Goal: Information Seeking & Learning: Learn about a topic

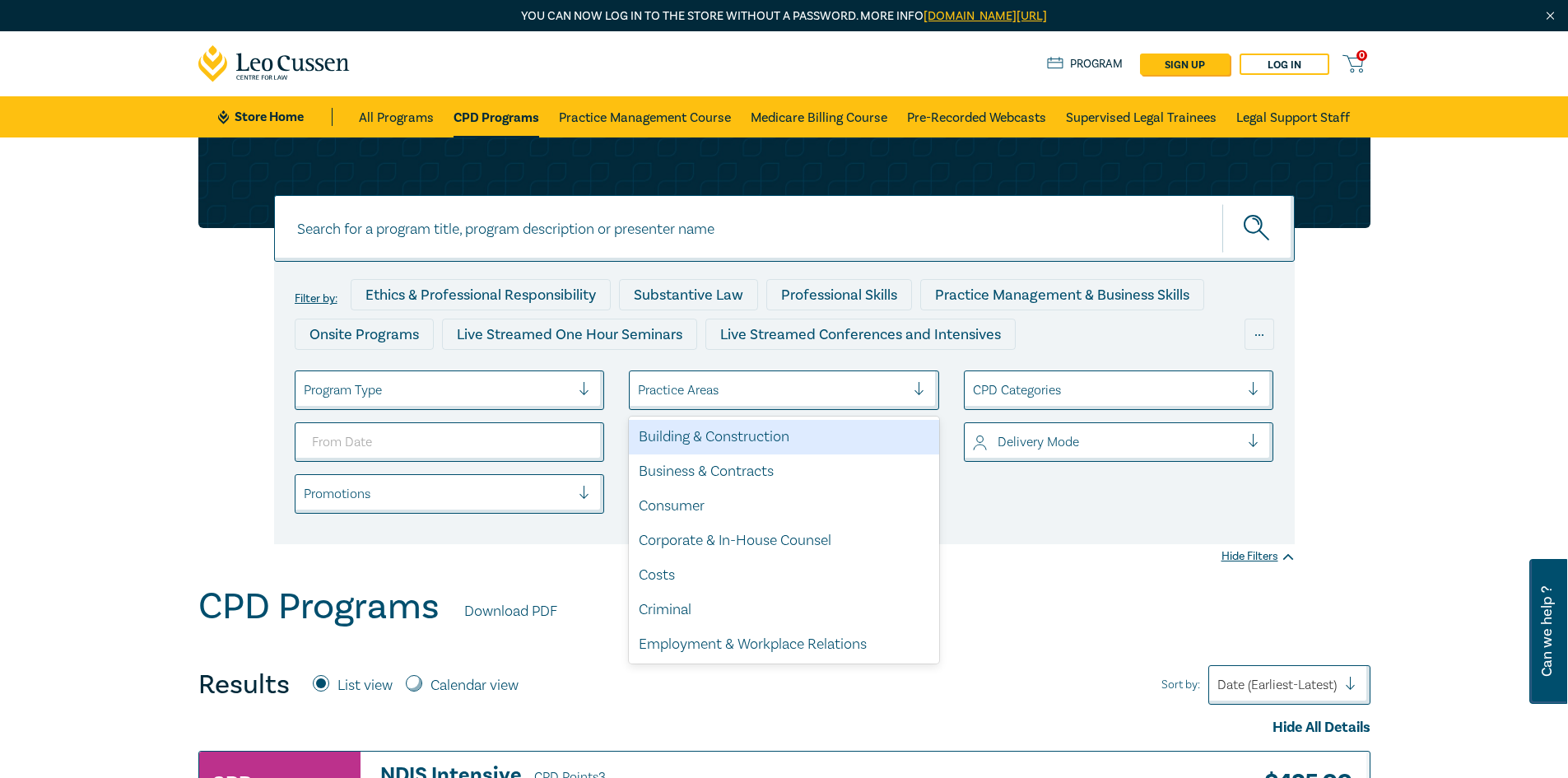
click at [867, 387] on div at bounding box center [772, 390] width 268 height 21
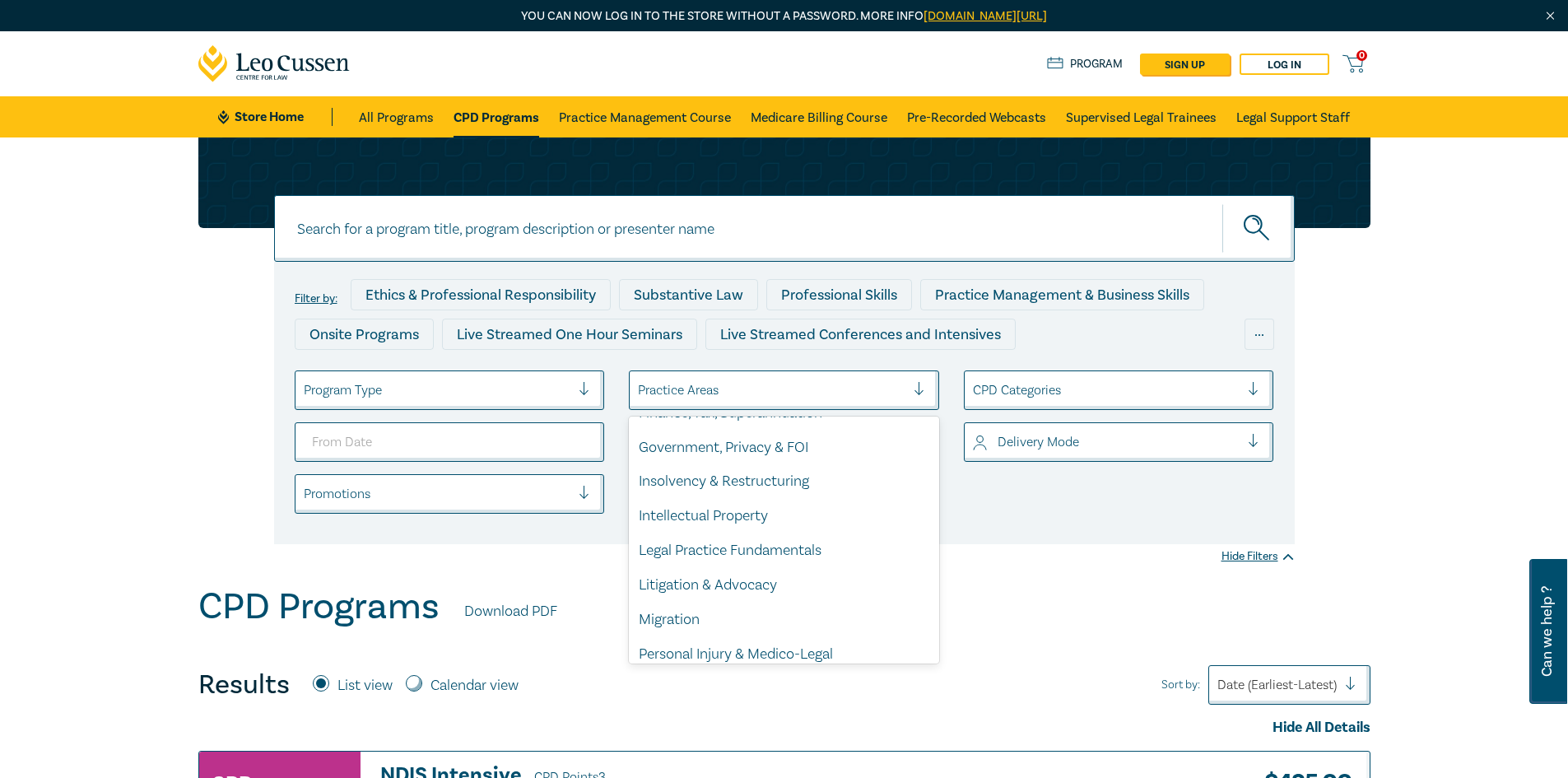
scroll to position [341, 0]
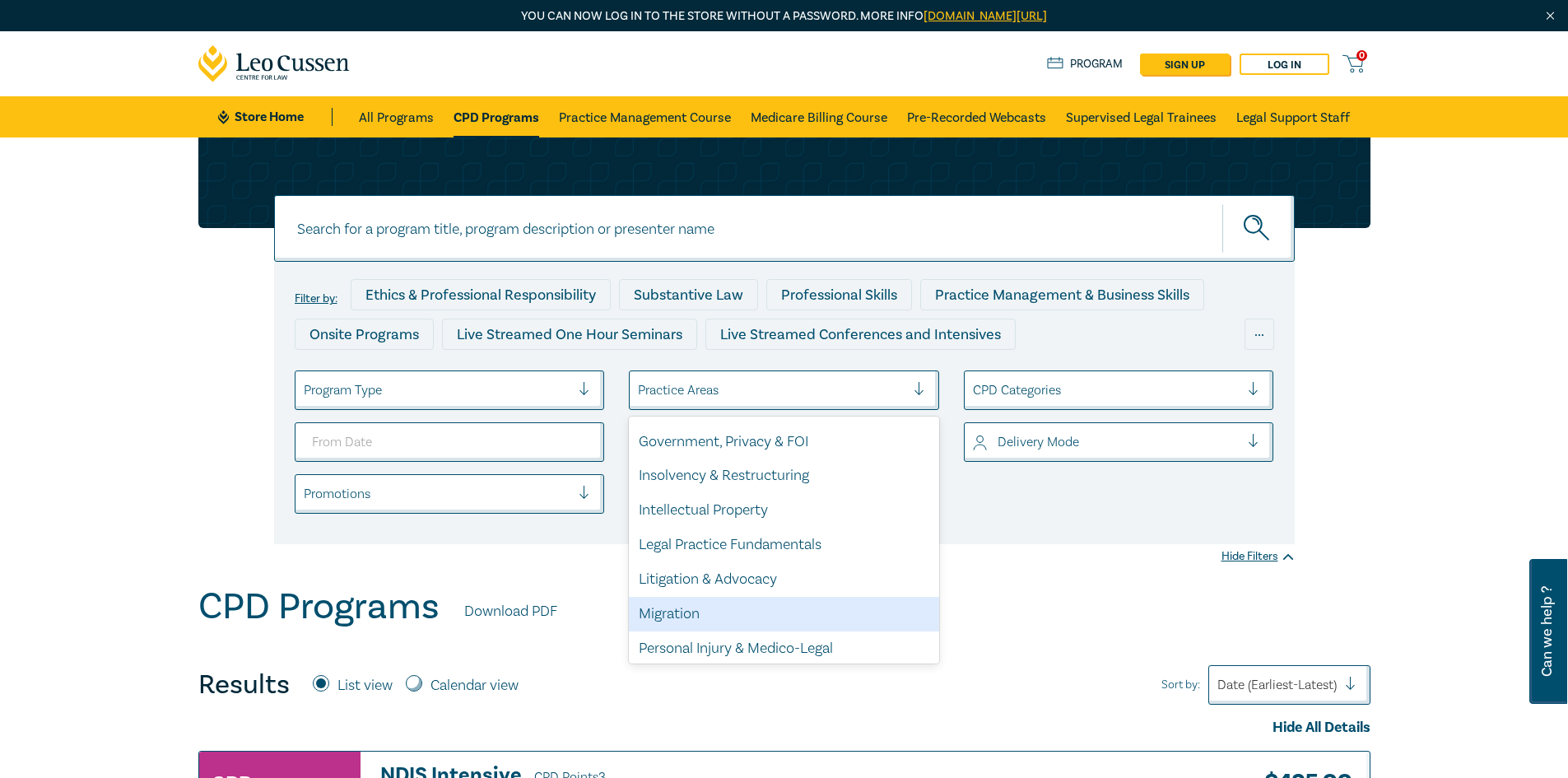
click at [801, 609] on div "Migration" at bounding box center [784, 614] width 311 height 34
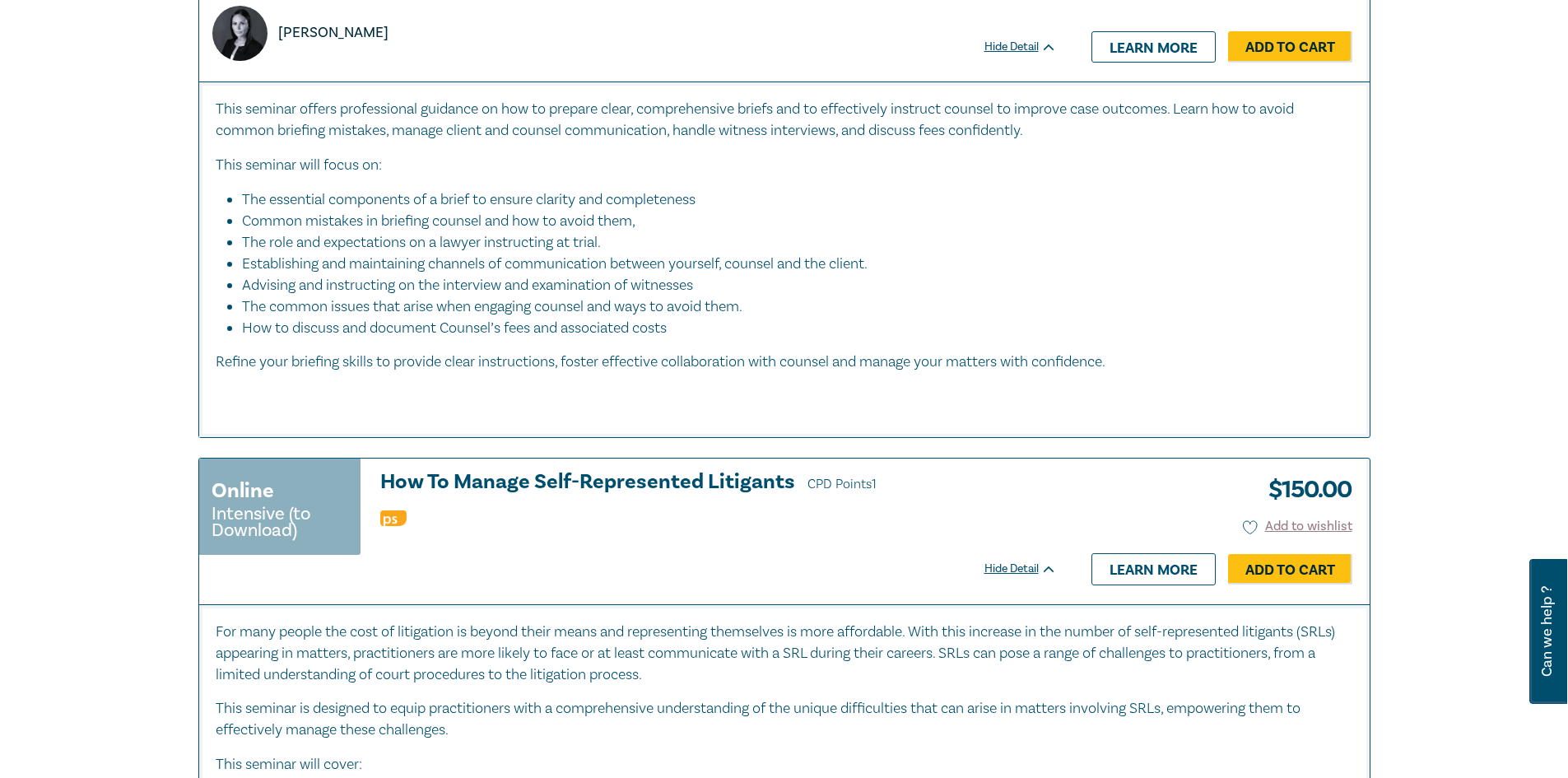
scroll to position [210, 0]
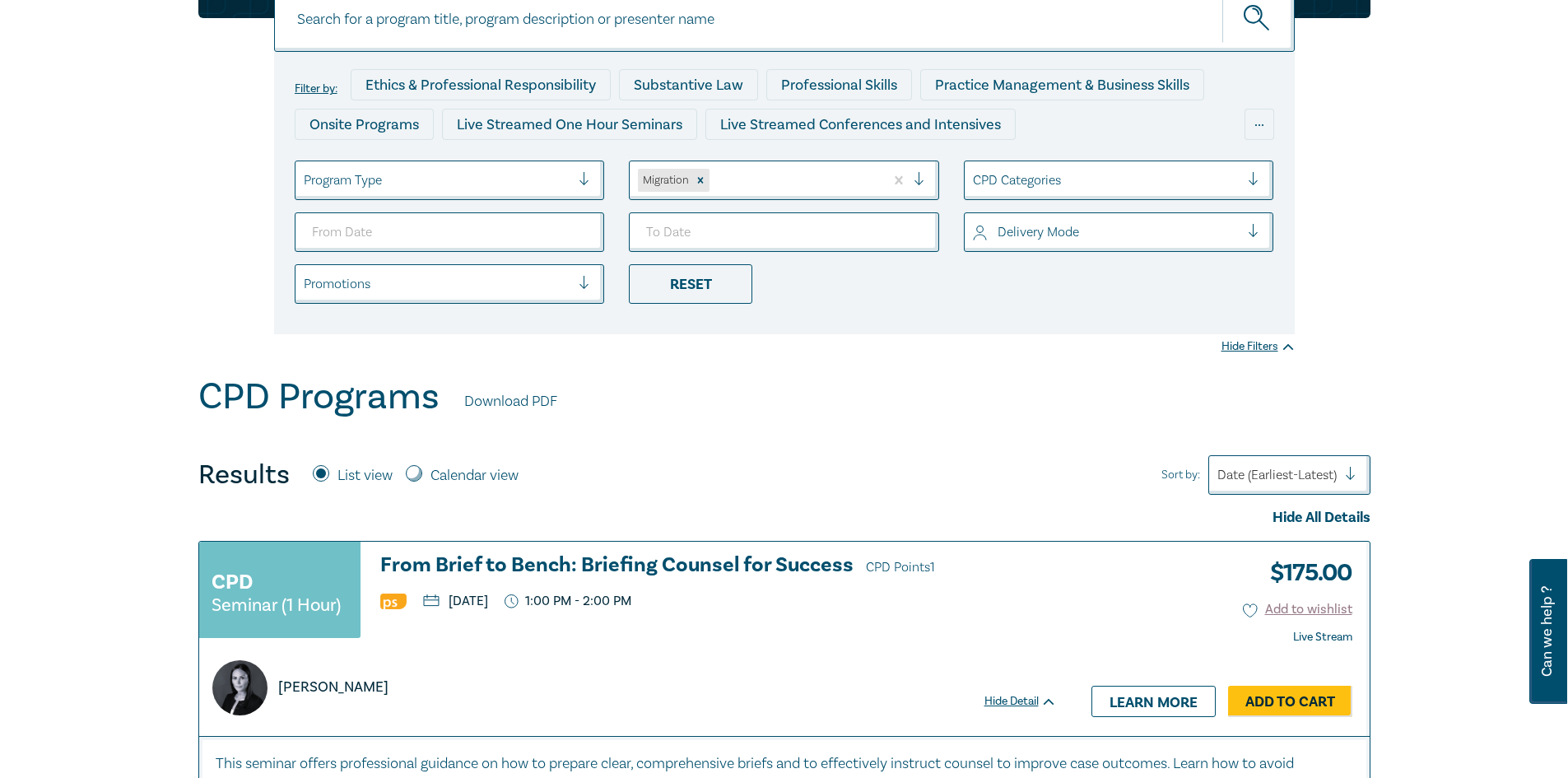
click at [1020, 368] on div "Filter by: Ethics & Professional Responsibility Substantive Law Professional Sk…" at bounding box center [784, 152] width 1568 height 448
click at [1245, 16] on icon "submit" at bounding box center [1258, 20] width 29 height 29
click at [1251, 27] on icon "submit" at bounding box center [1258, 20] width 29 height 29
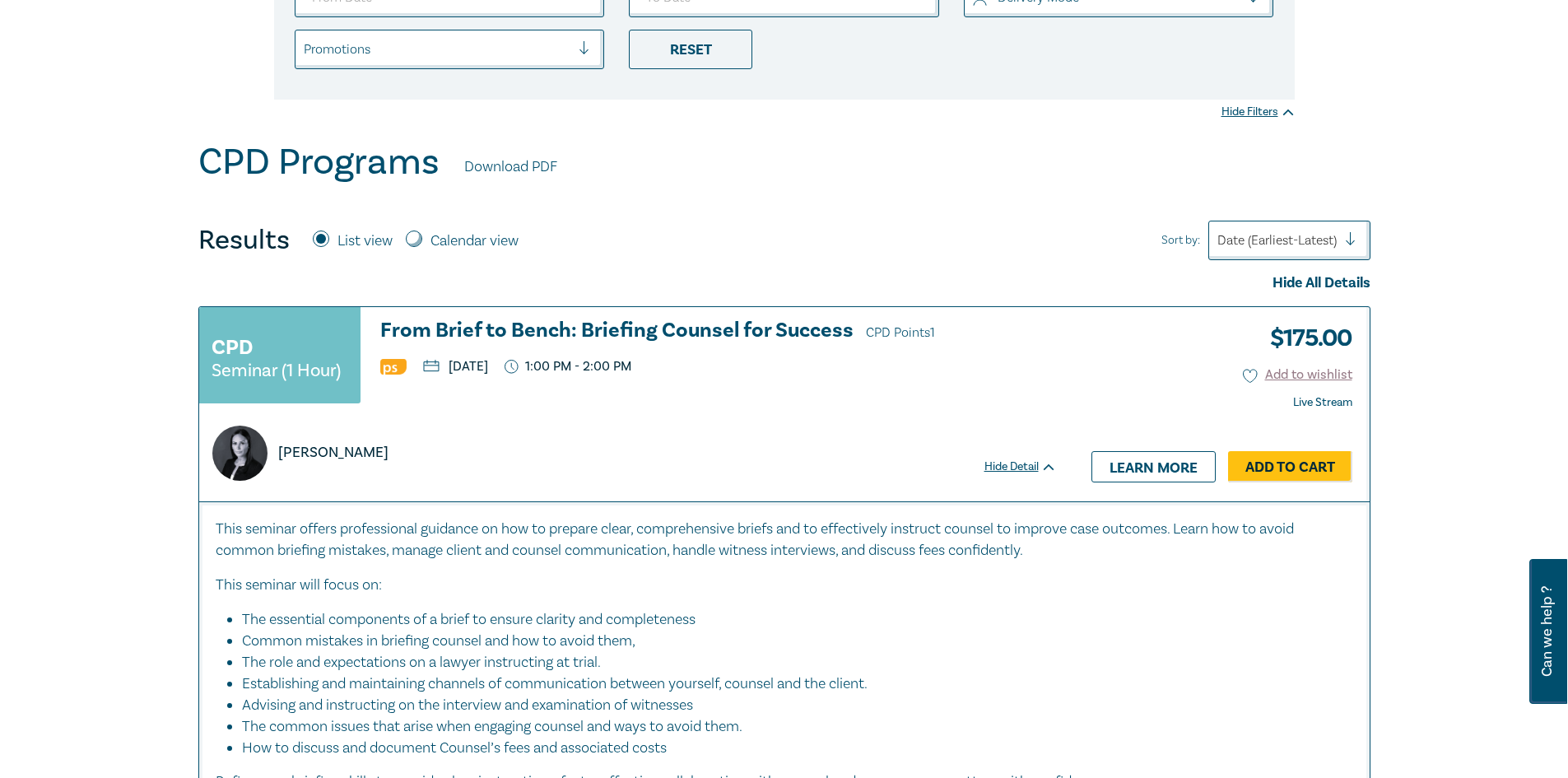
scroll to position [0, 0]
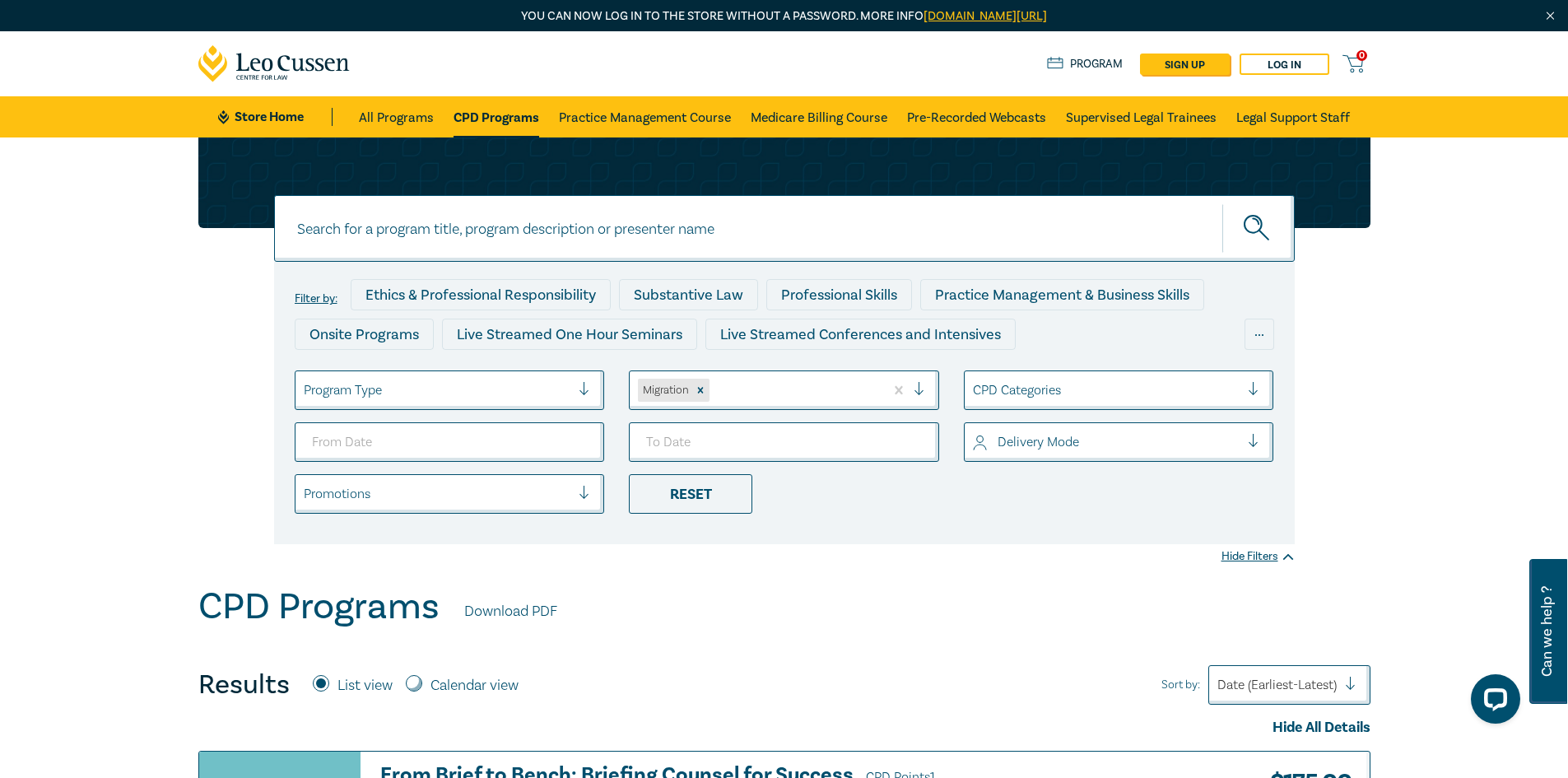
scroll to position [247, 0]
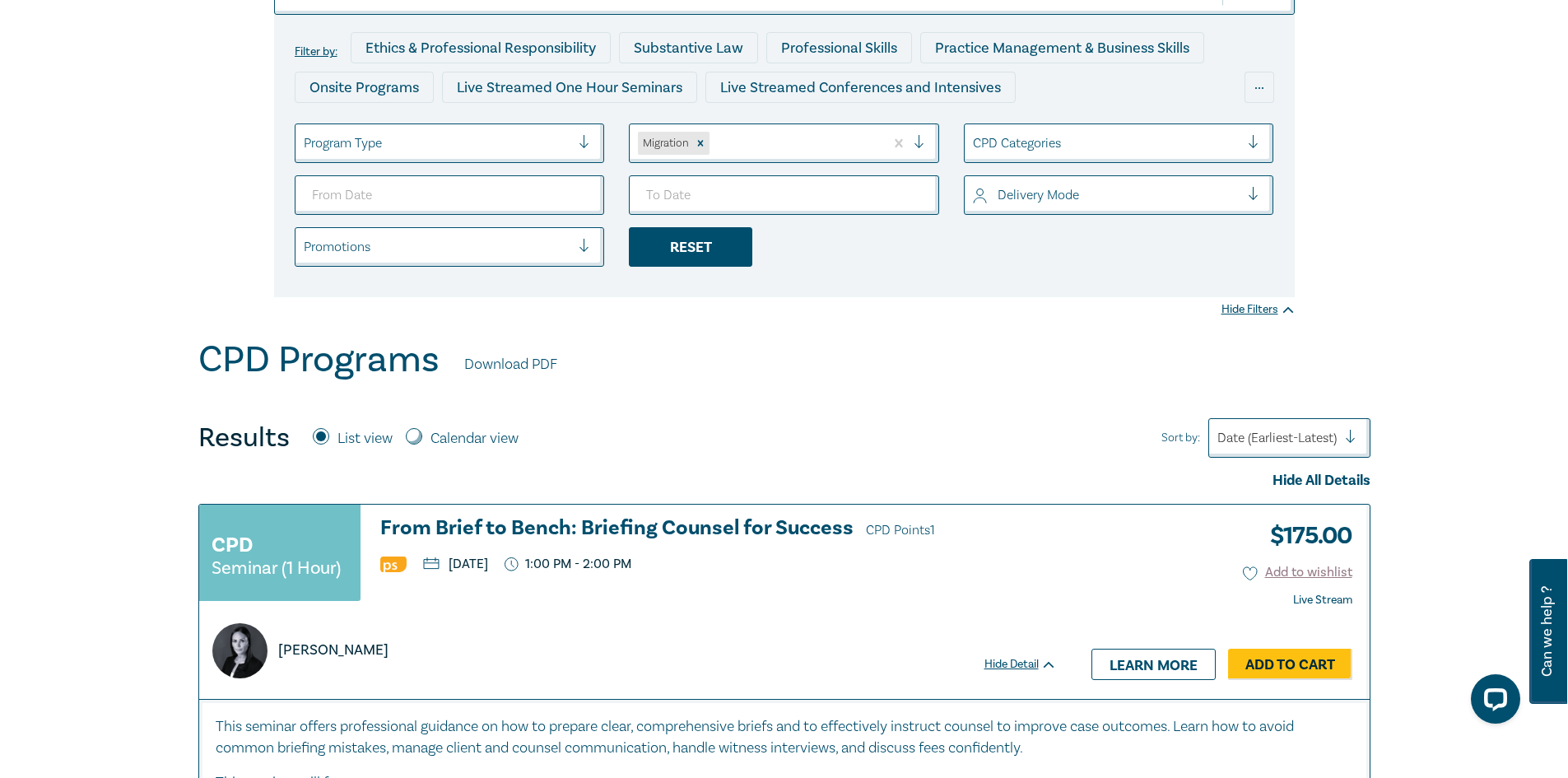
click at [690, 255] on div "Reset" at bounding box center [691, 247] width 124 height 40
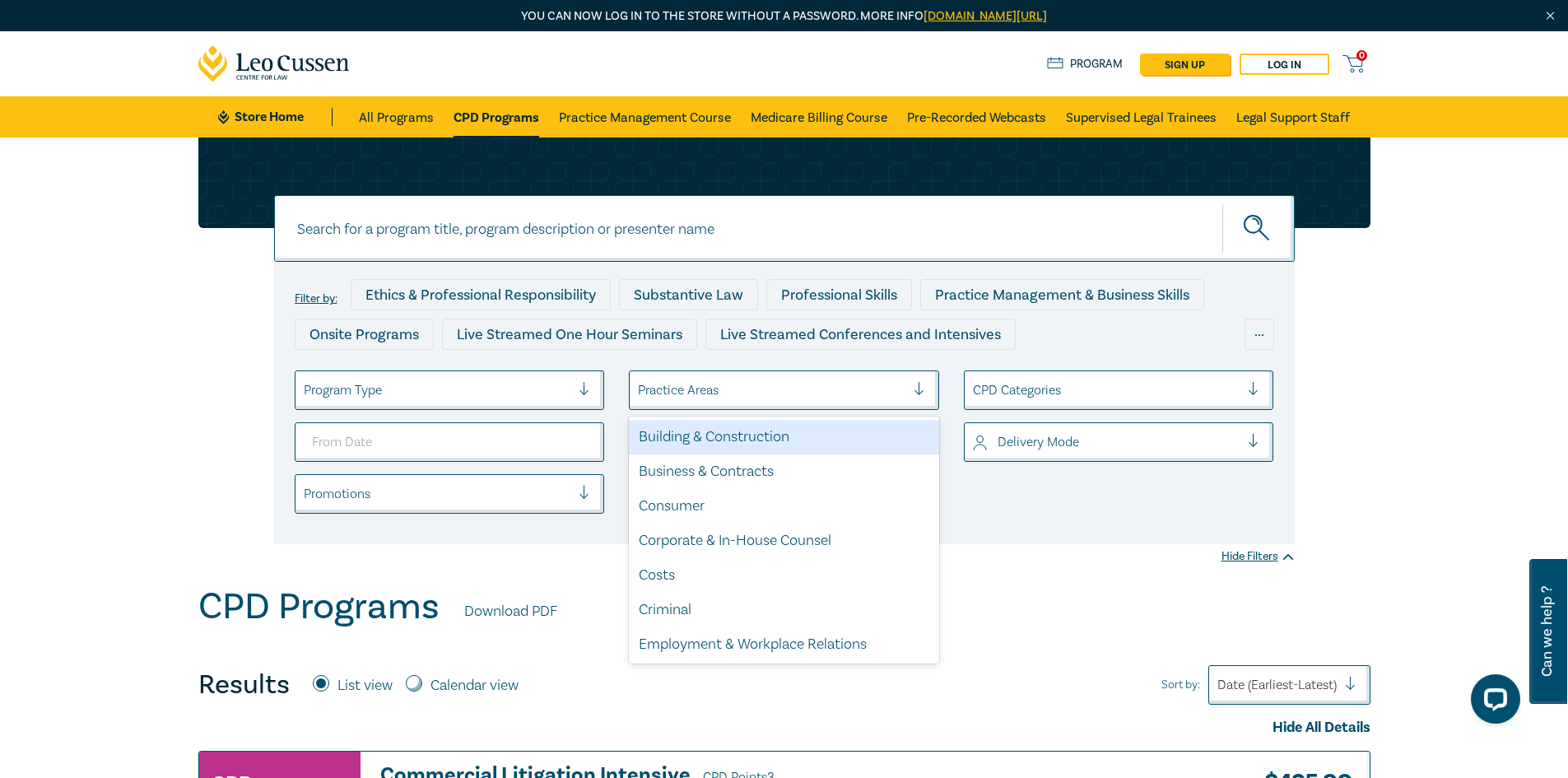
click at [755, 382] on div at bounding box center [772, 390] width 268 height 21
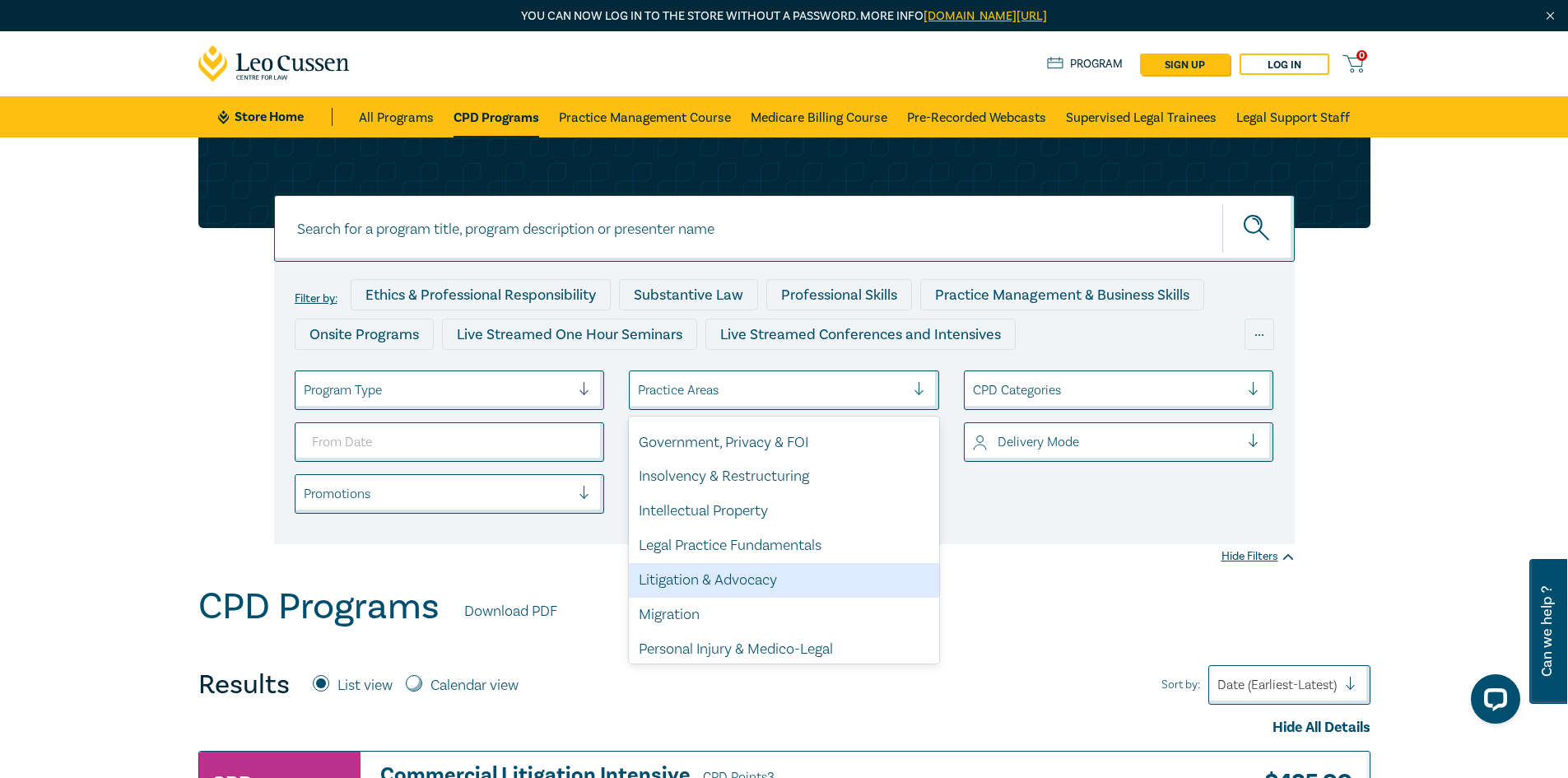
scroll to position [343, 0]
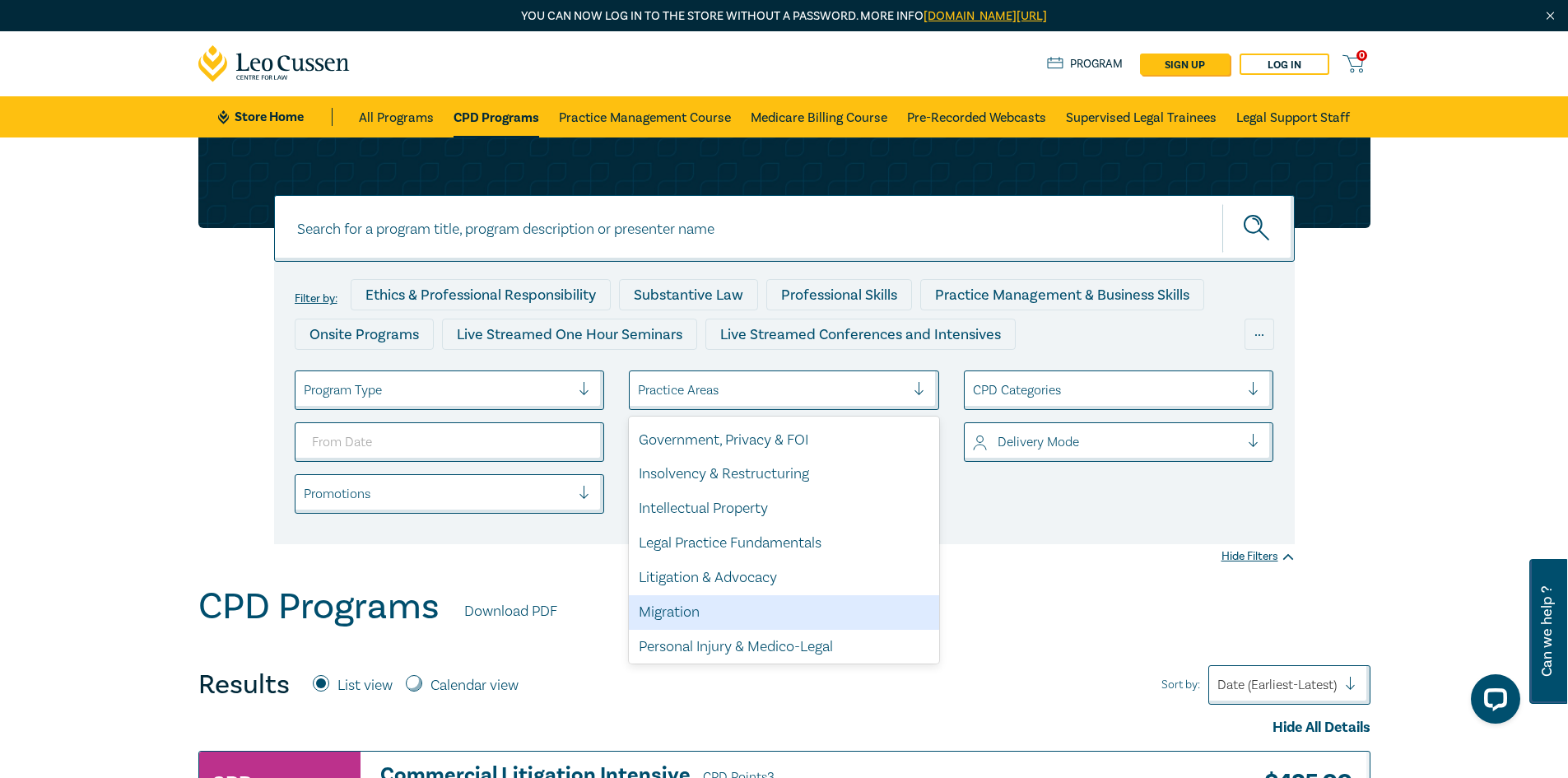
click at [795, 617] on div "Migration" at bounding box center [784, 612] width 311 height 34
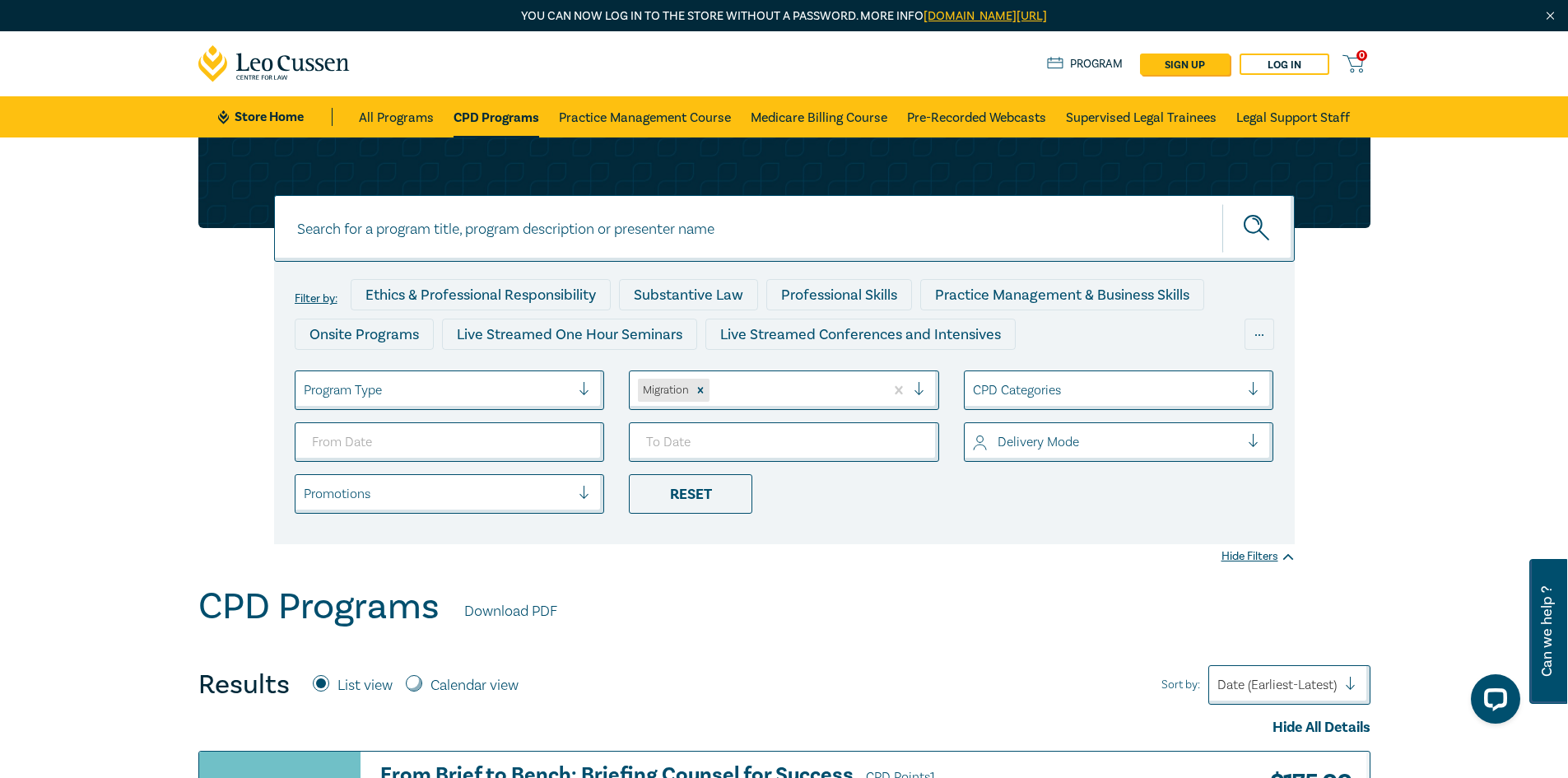
click at [1256, 222] on icon "submit" at bounding box center [1258, 229] width 29 height 29
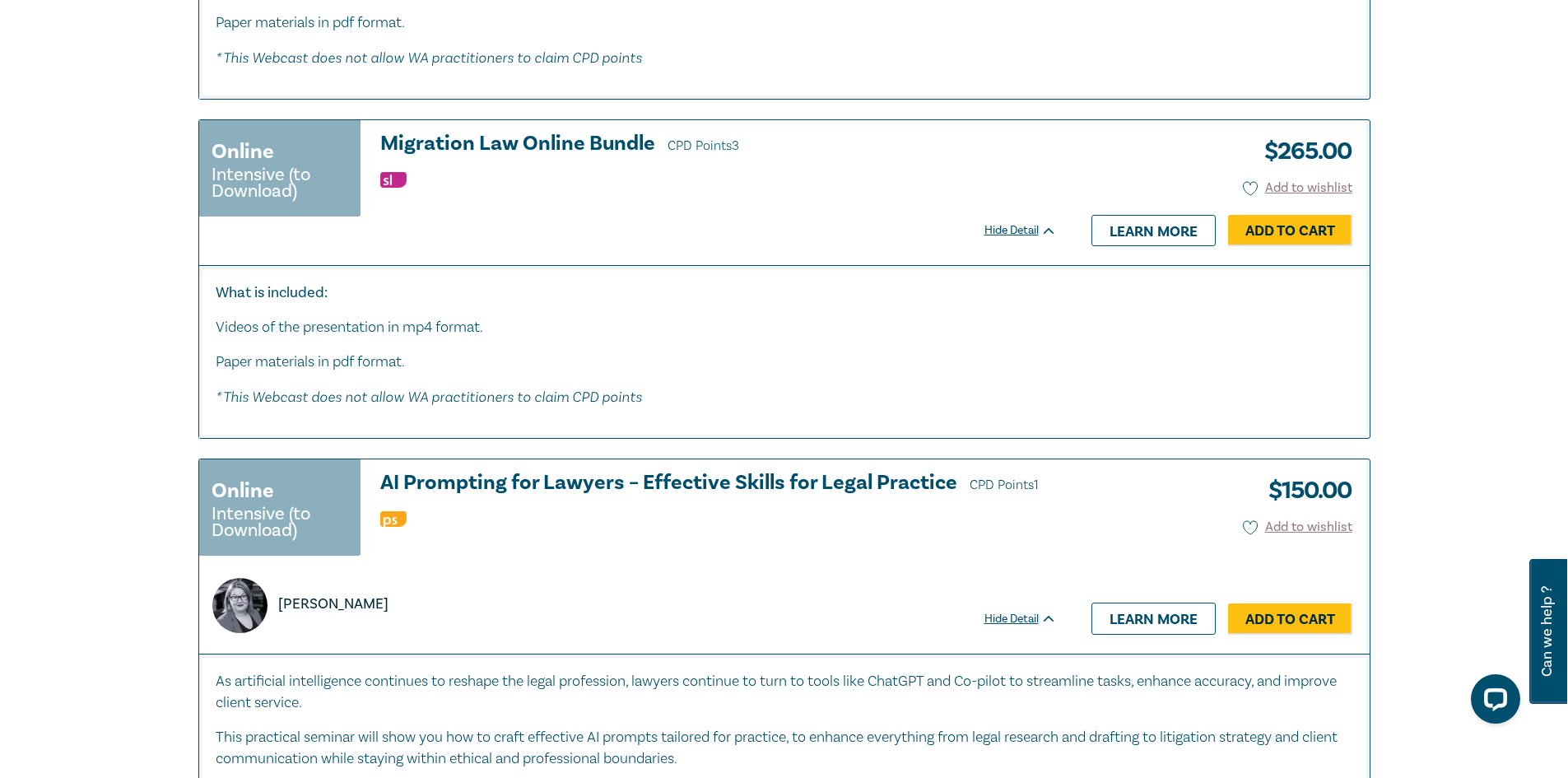
scroll to position [5449, 0]
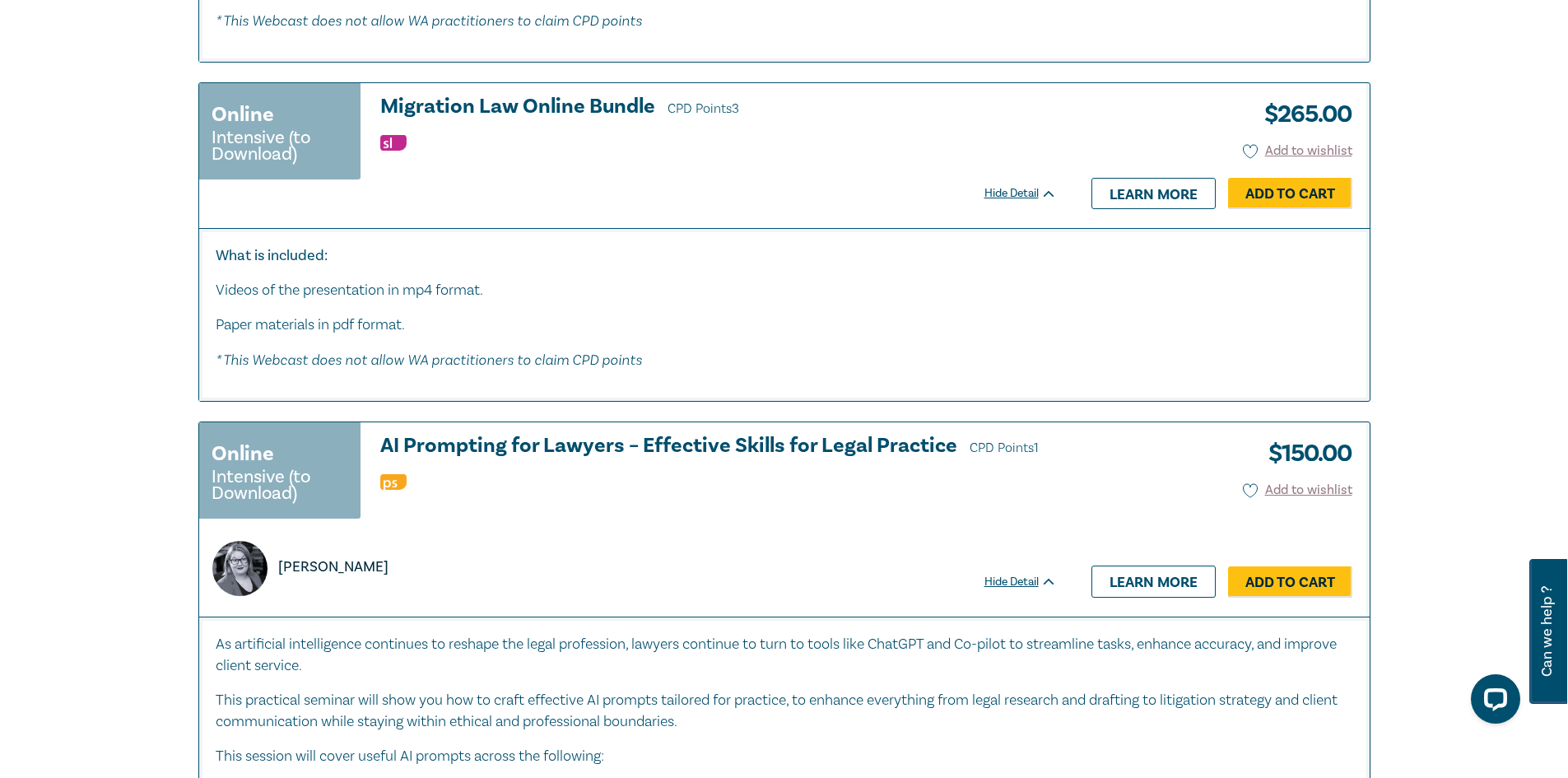
click at [546, 120] on h3 "Migration Law Online Bundle CPD Points 3" at bounding box center [718, 107] width 676 height 25
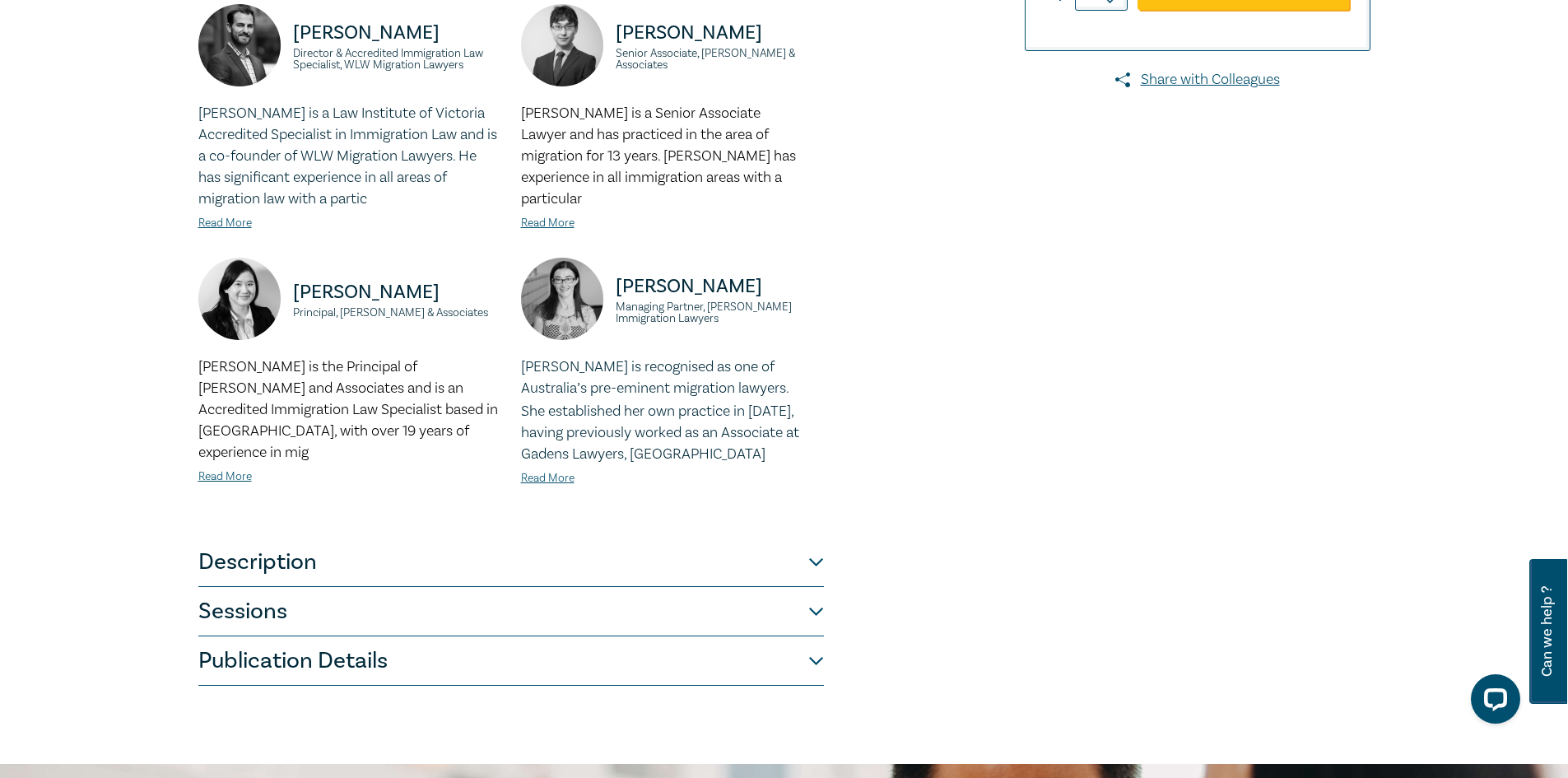
scroll to position [481, 0]
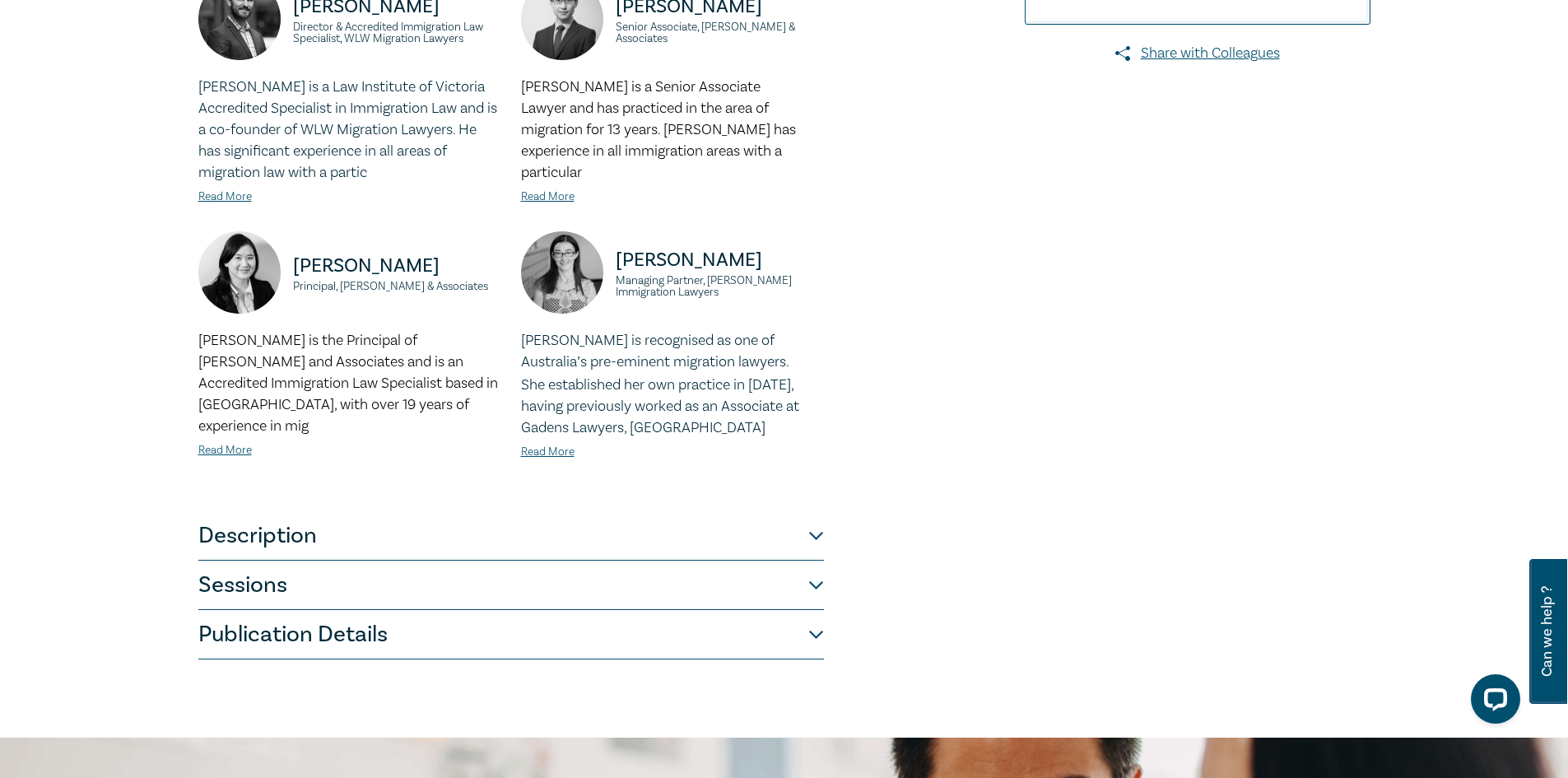
click at [806, 535] on button "Description" at bounding box center [511, 537] width 626 height 50
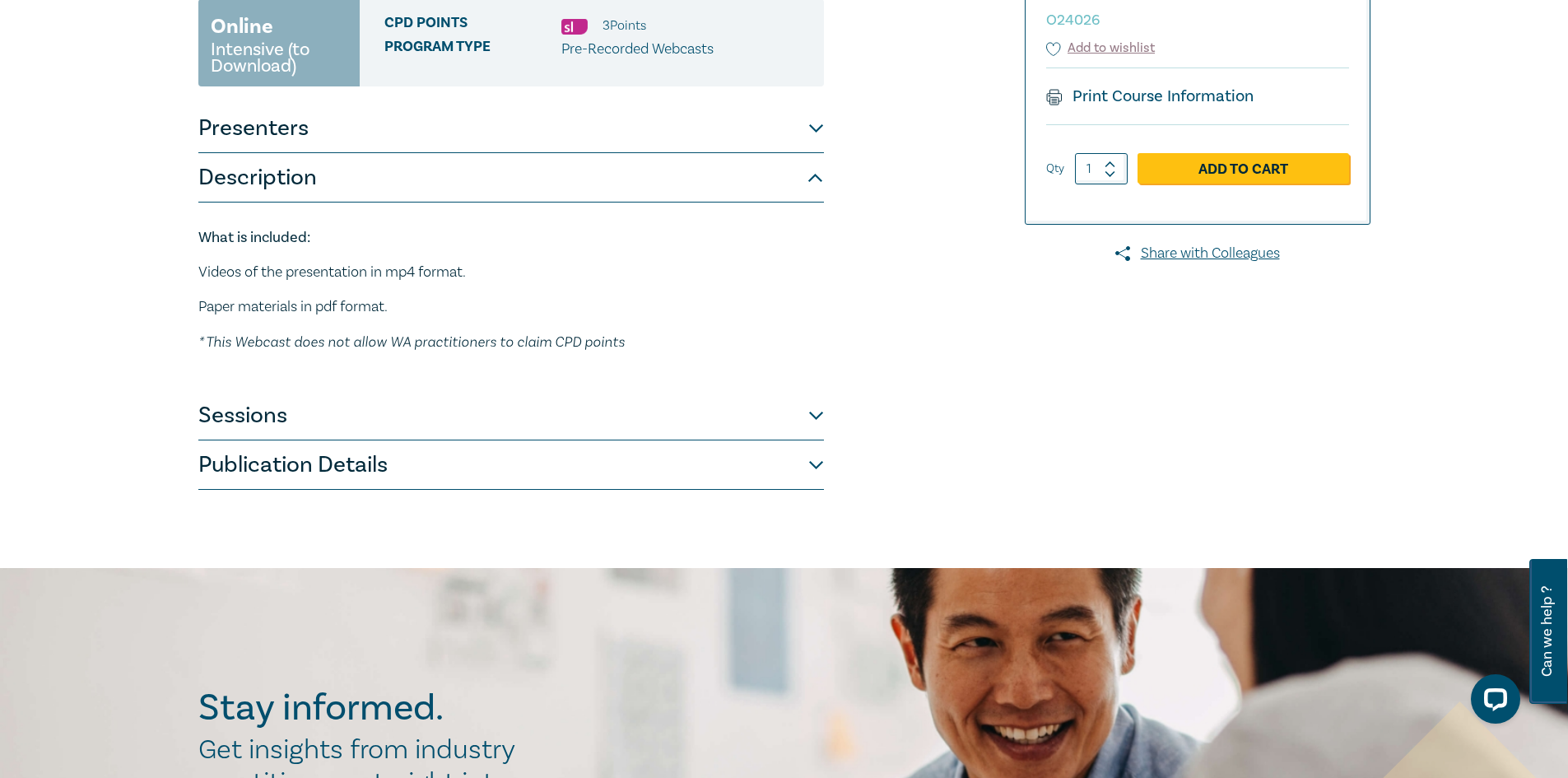
scroll to position [316, 0]
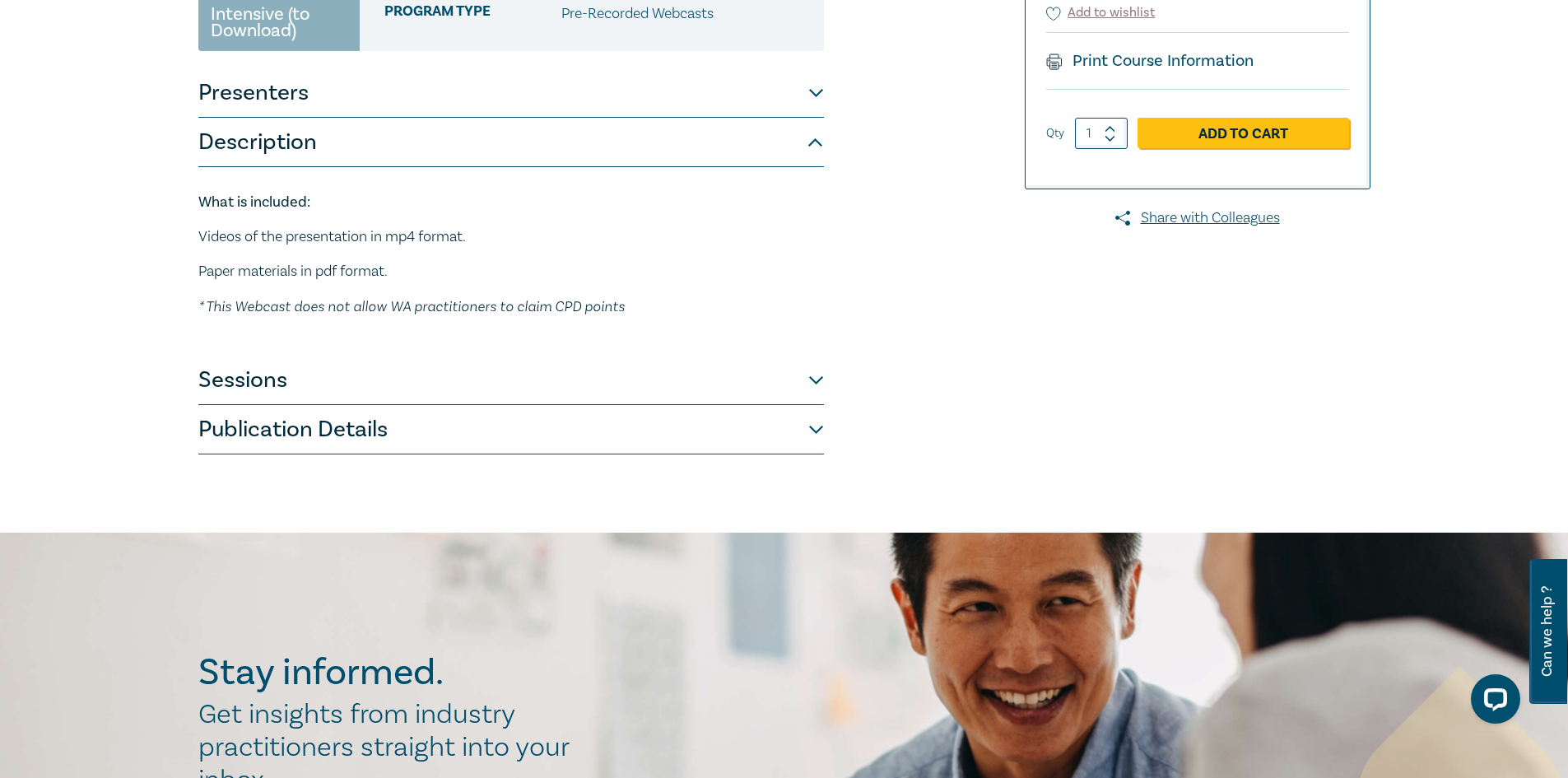
click at [814, 375] on button "Sessions" at bounding box center [511, 380] width 626 height 50
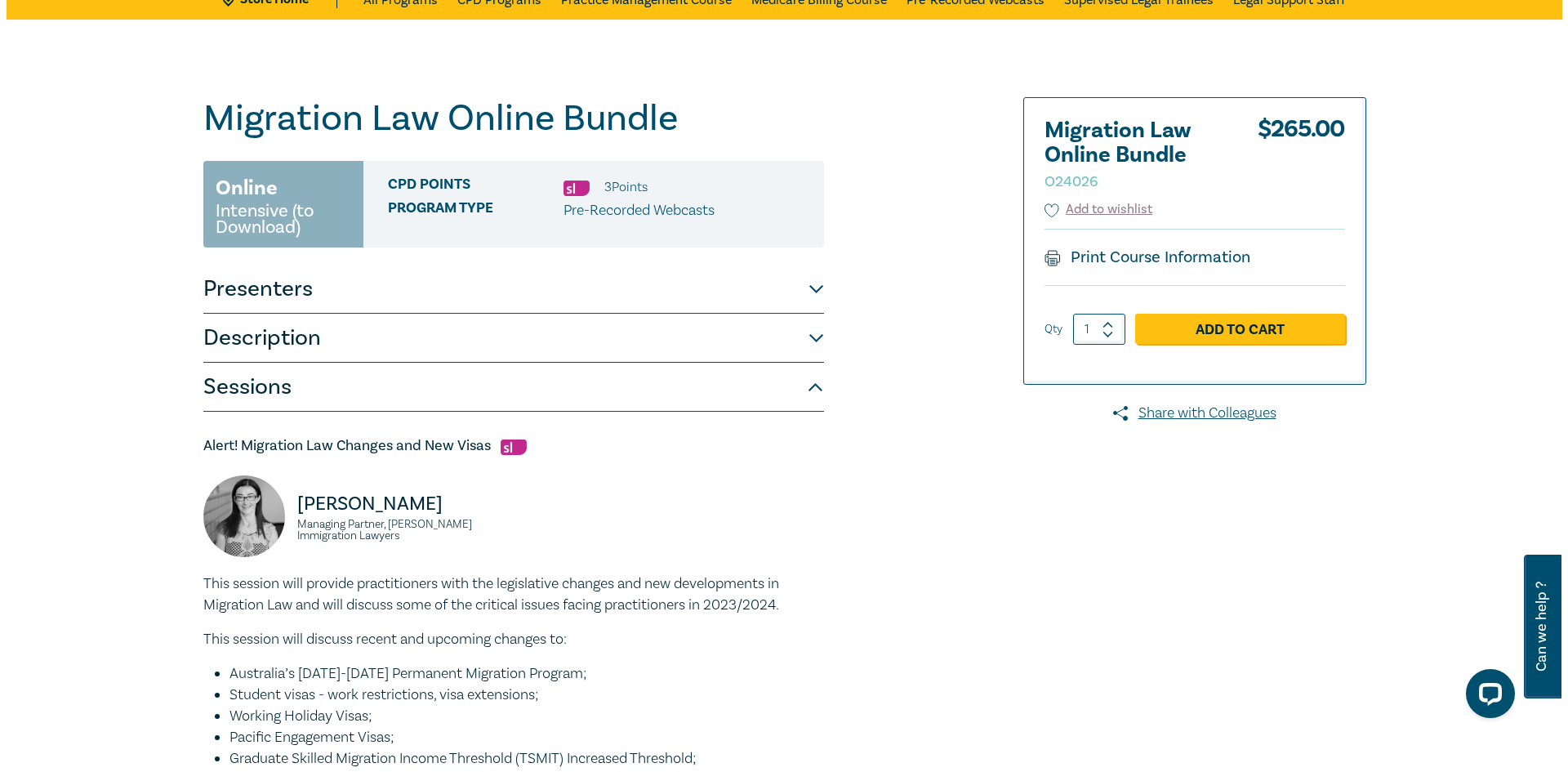
scroll to position [0, 0]
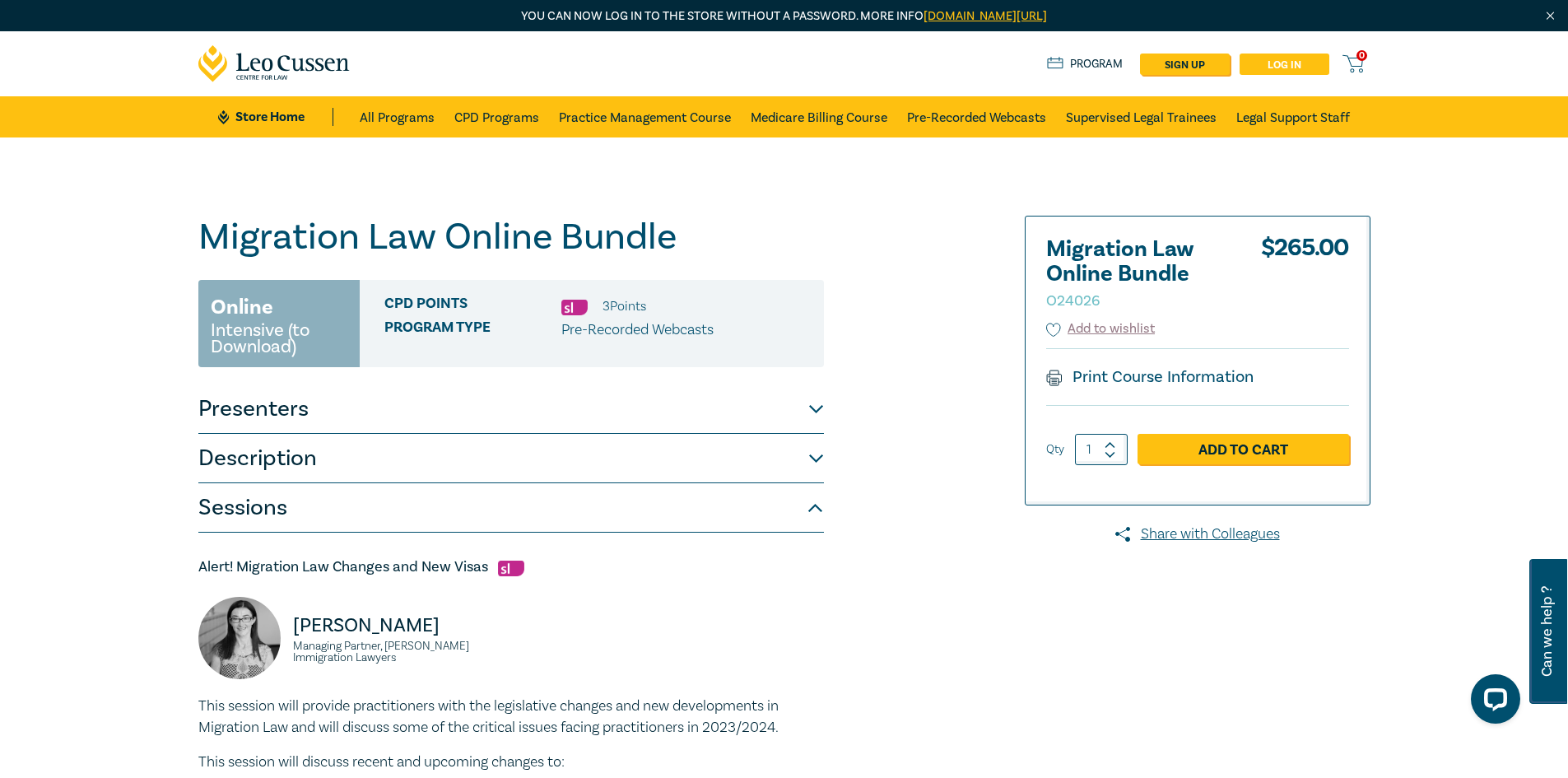
click at [1311, 62] on link "Log in" at bounding box center [1284, 64] width 90 height 21
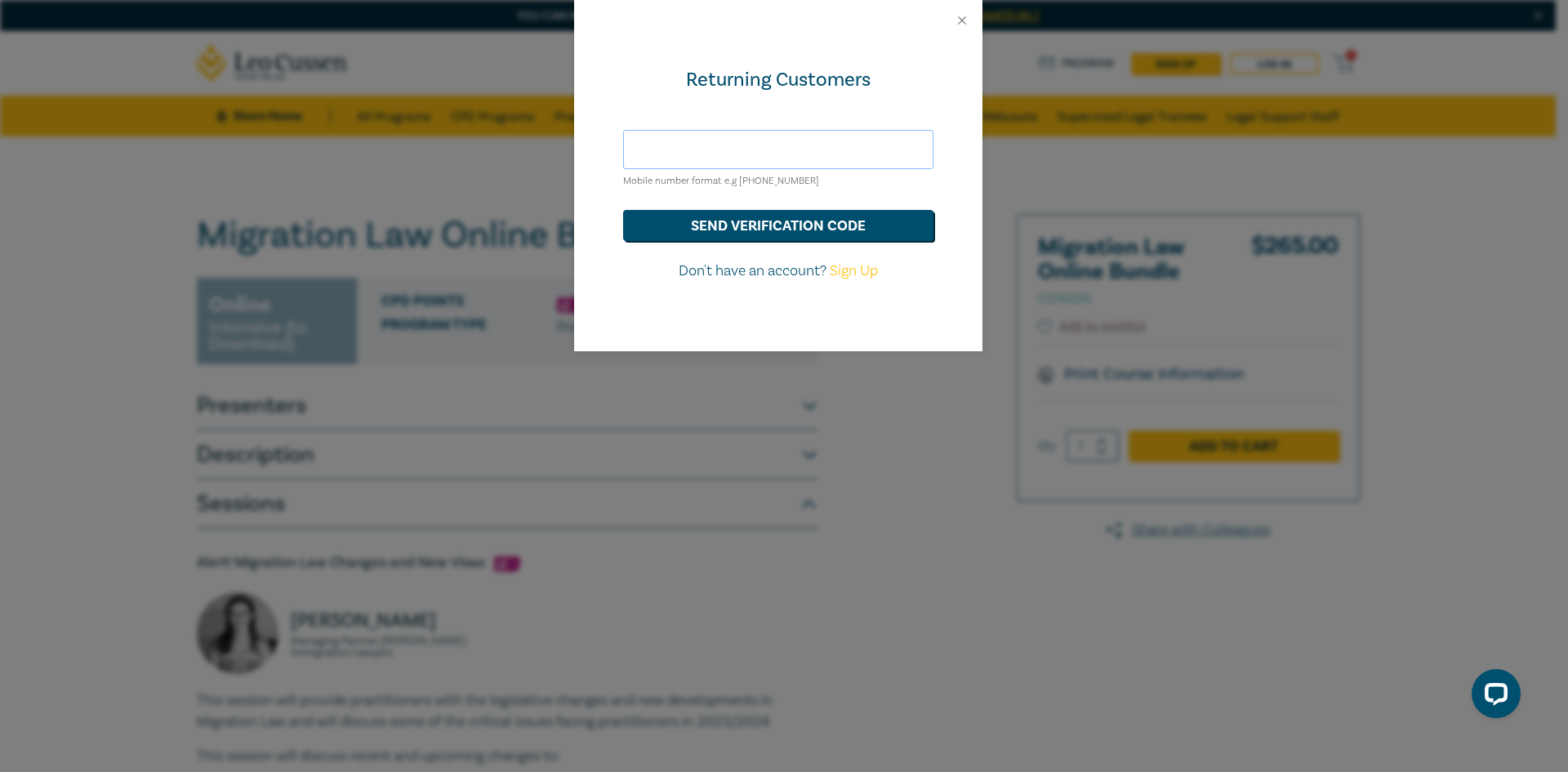
click at [782, 142] on input "text" at bounding box center [778, 149] width 310 height 39
type input "m"
click at [623, 210] on button "send verification code" at bounding box center [778, 225] width 310 height 31
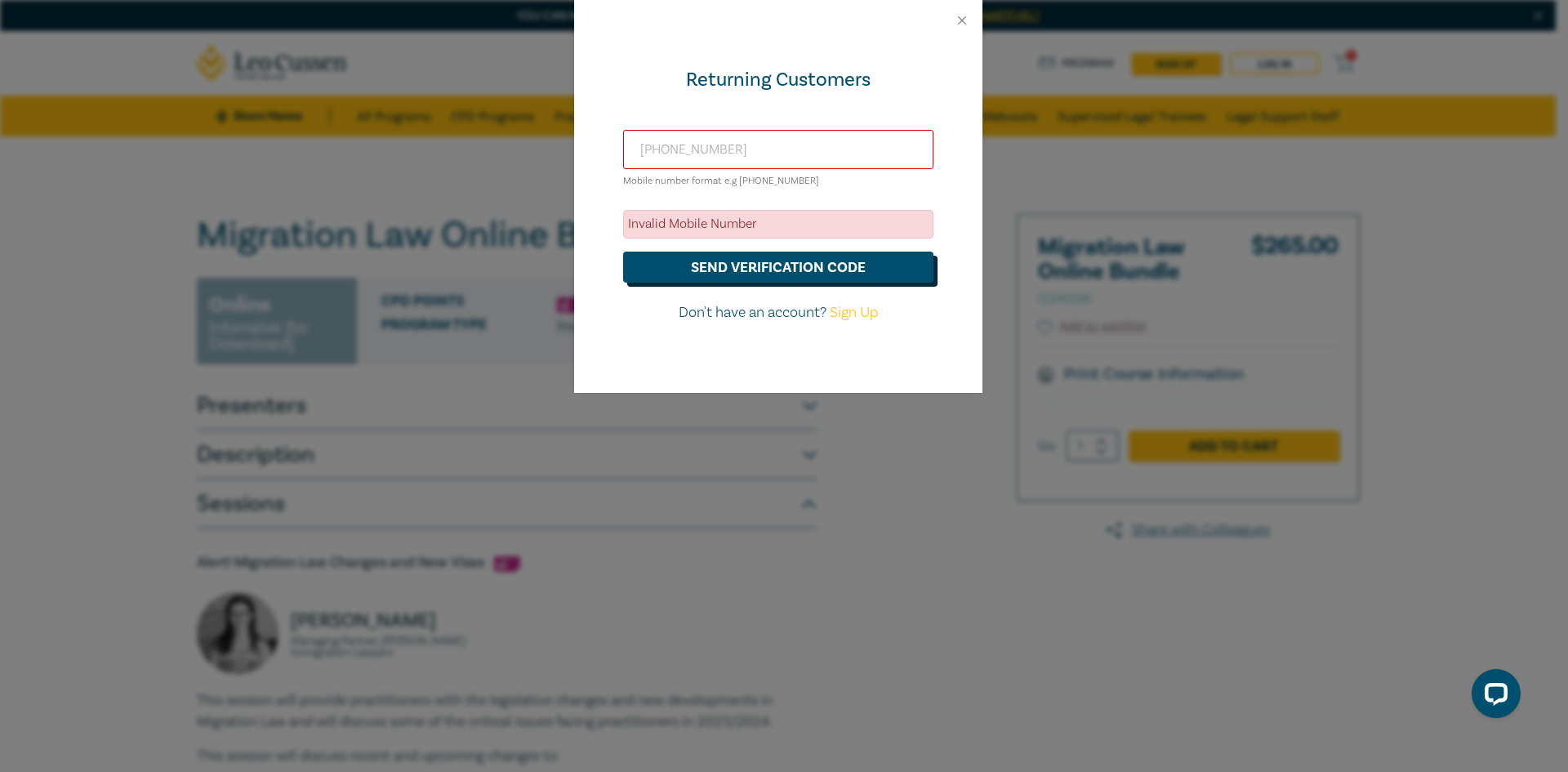
type input "[PHONE_NUMBER]"
click at [751, 257] on button "send verification code" at bounding box center [778, 267] width 310 height 31
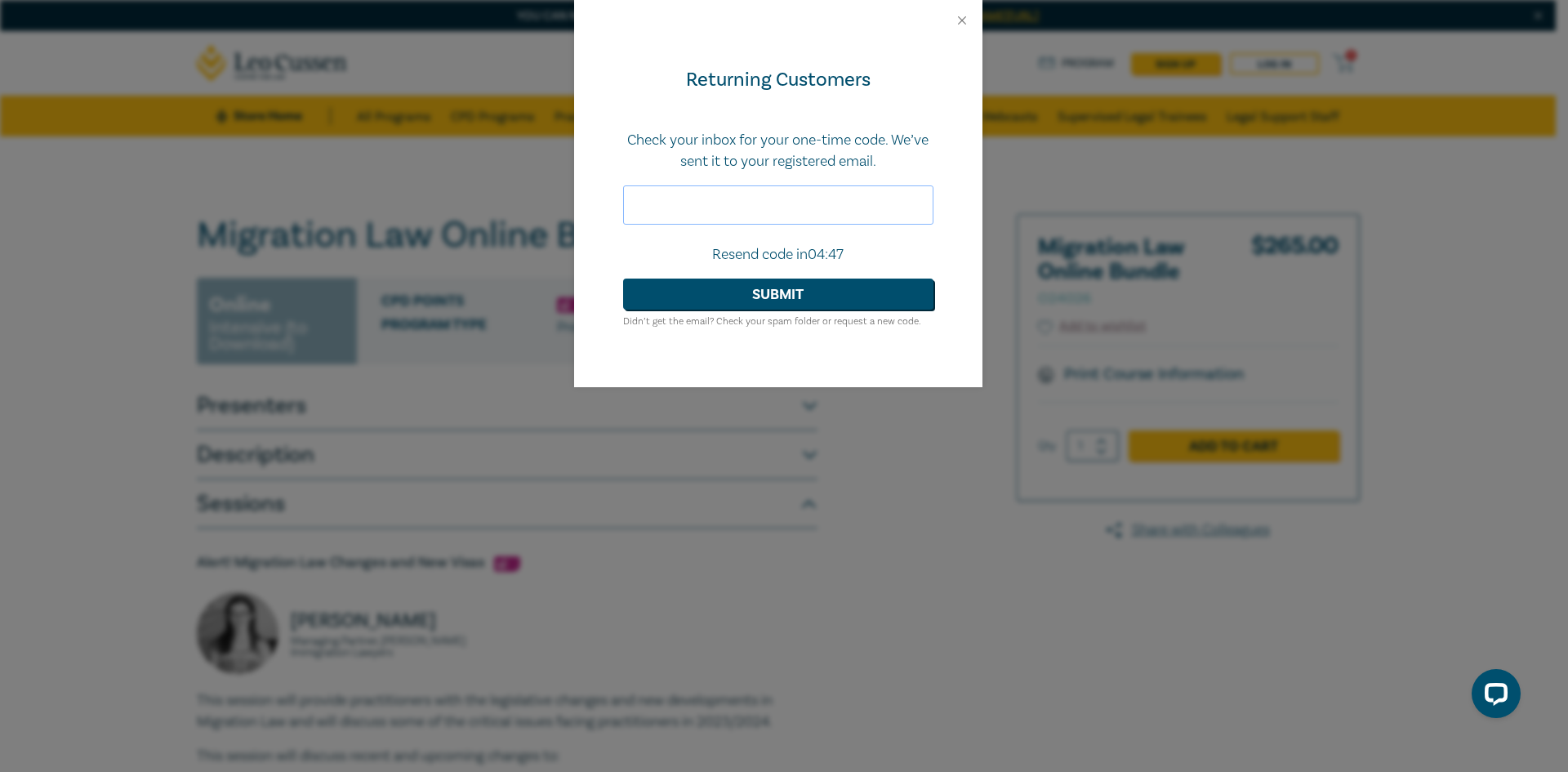
click at [746, 198] on input "text" at bounding box center [778, 205] width 310 height 39
click at [768, 202] on input "text" at bounding box center [778, 205] width 310 height 39
click at [623, 279] on button "Submit" at bounding box center [778, 294] width 310 height 31
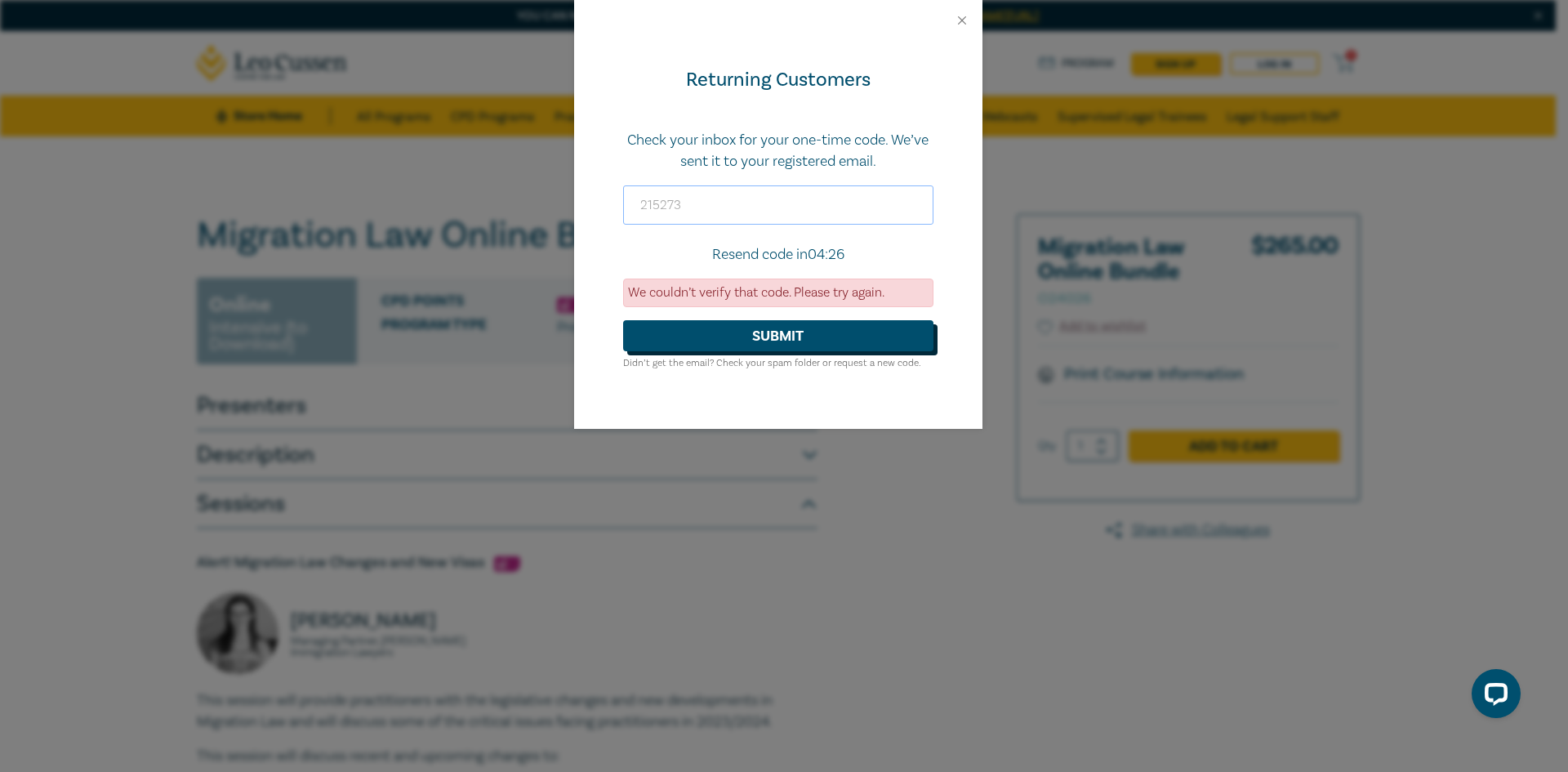
type input "215273"
click at [782, 342] on button "Submit" at bounding box center [778, 336] width 310 height 31
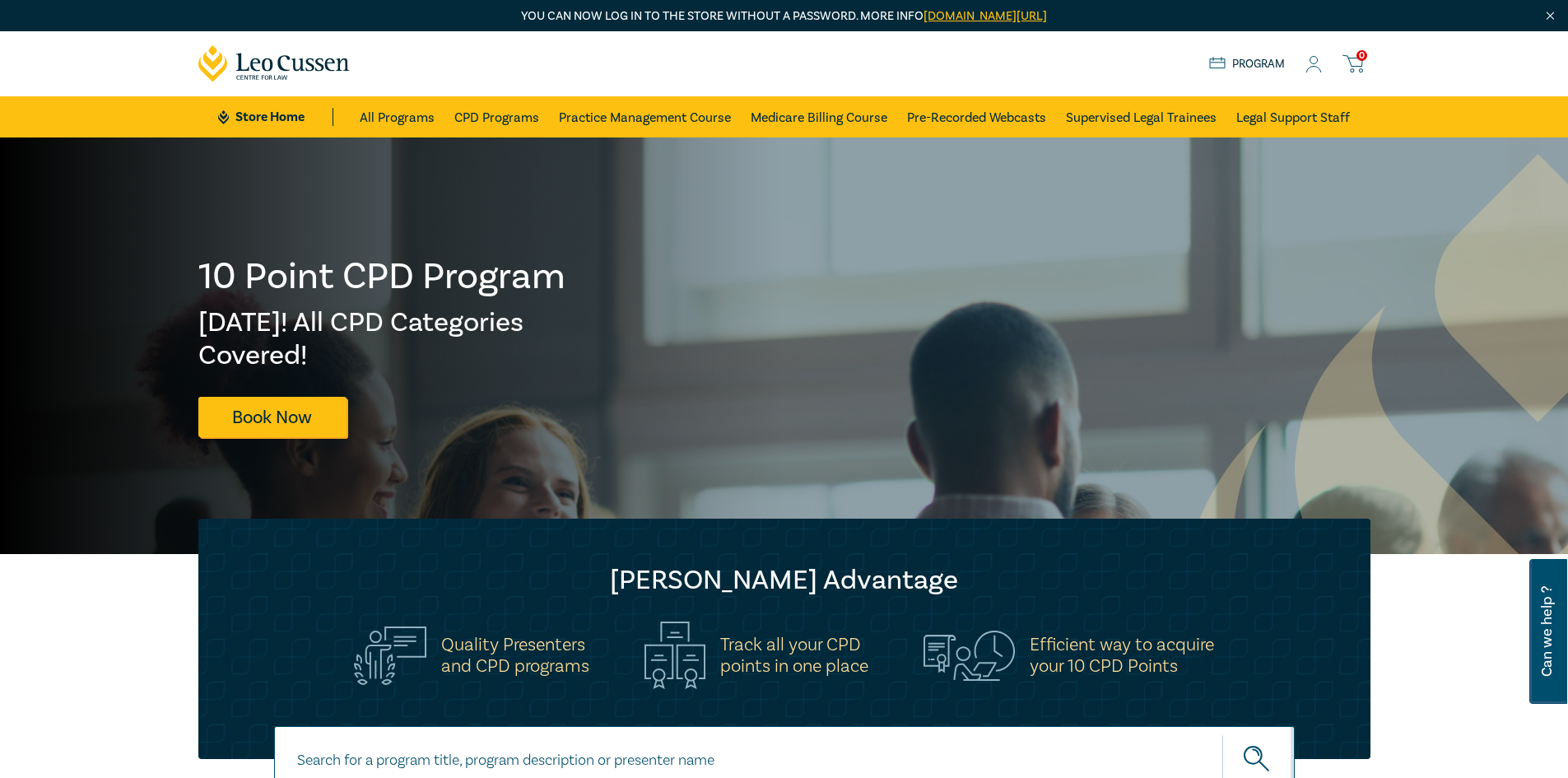
click at [1364, 65] on link "0" at bounding box center [1356, 64] width 27 height 21
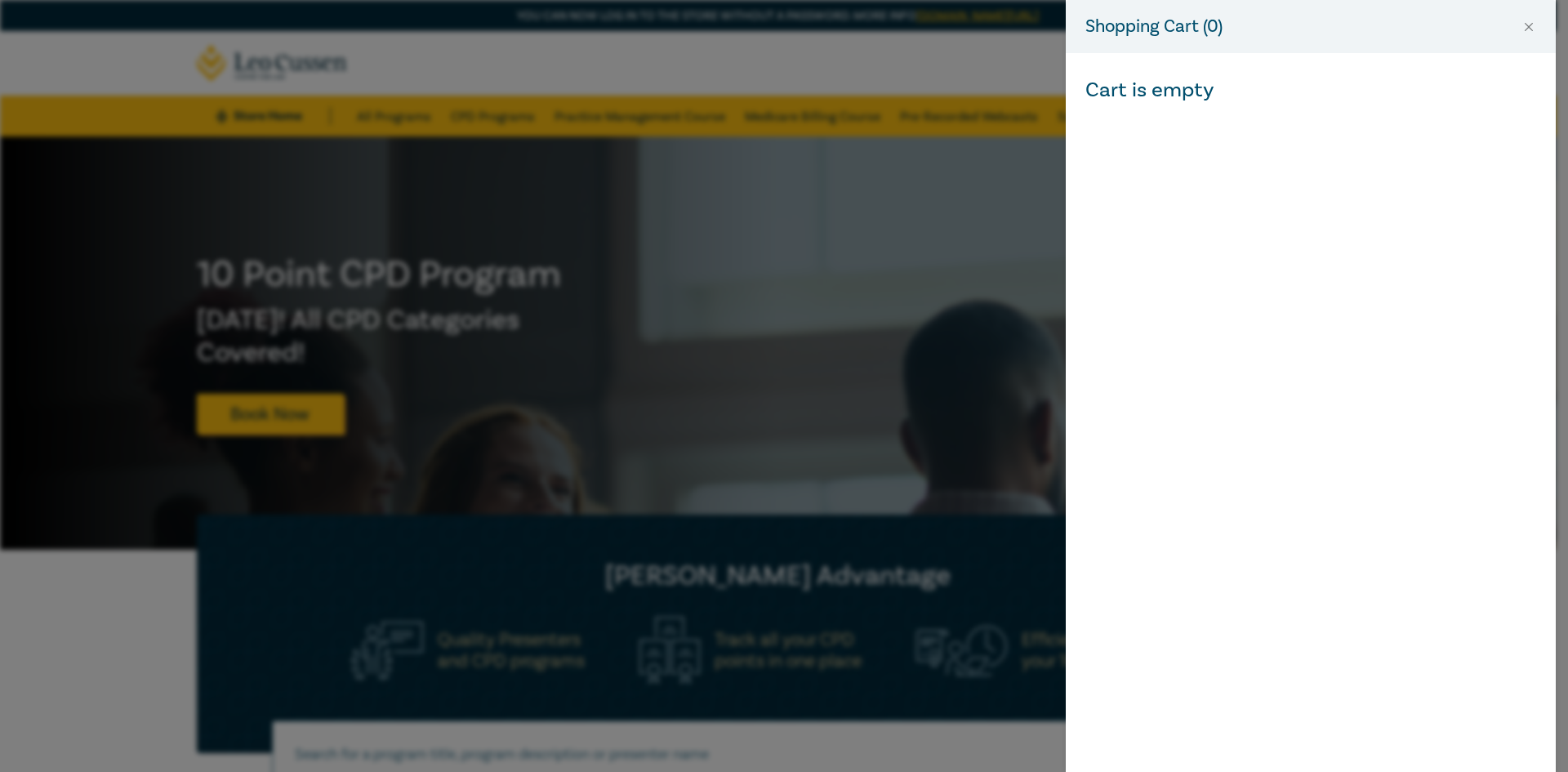
click at [870, 57] on div "Shopping Cart ( 0 ) Cart is empty" at bounding box center [784, 386] width 1568 height 772
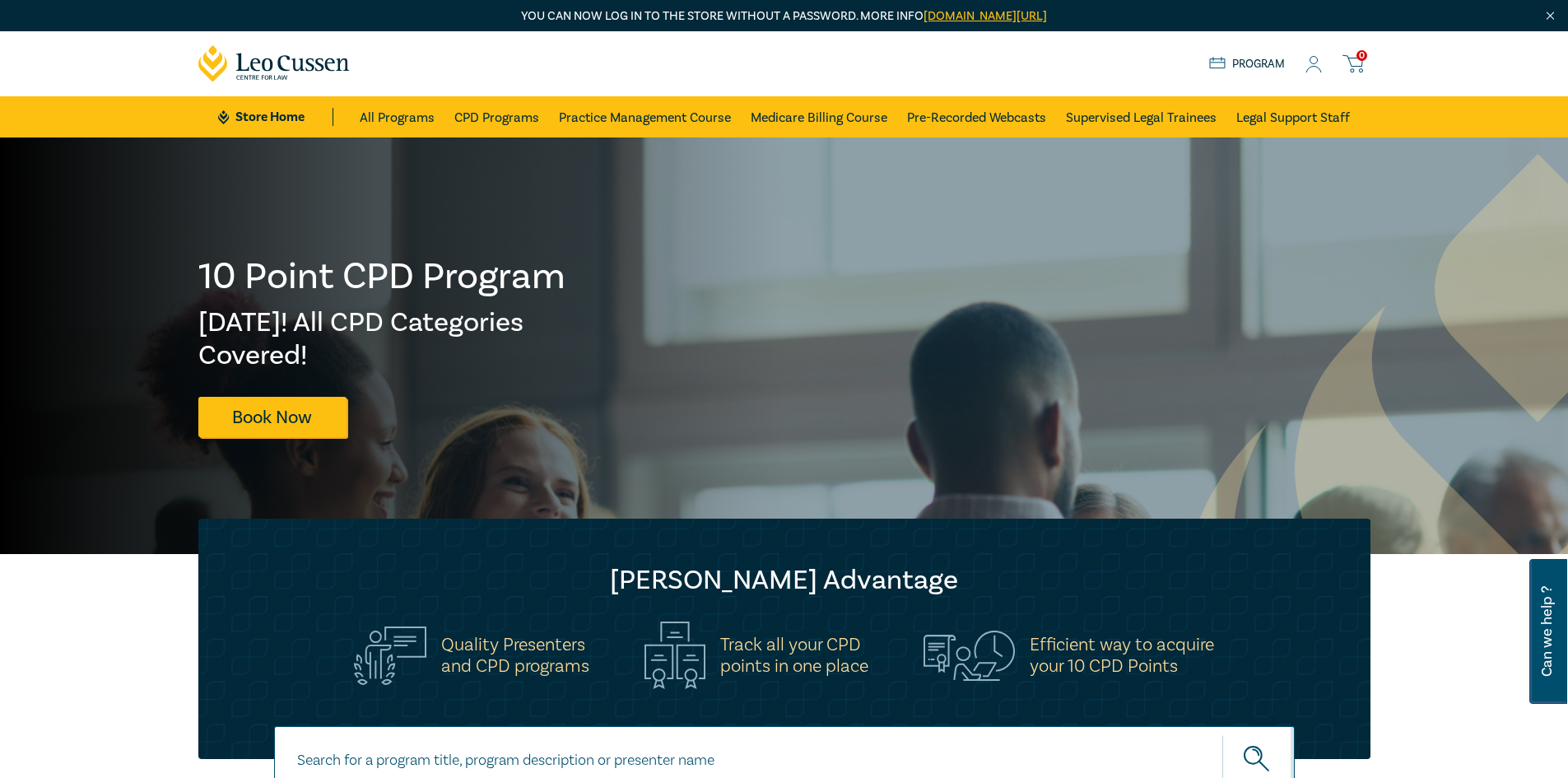
click at [1257, 61] on link "Program" at bounding box center [1247, 64] width 76 height 18
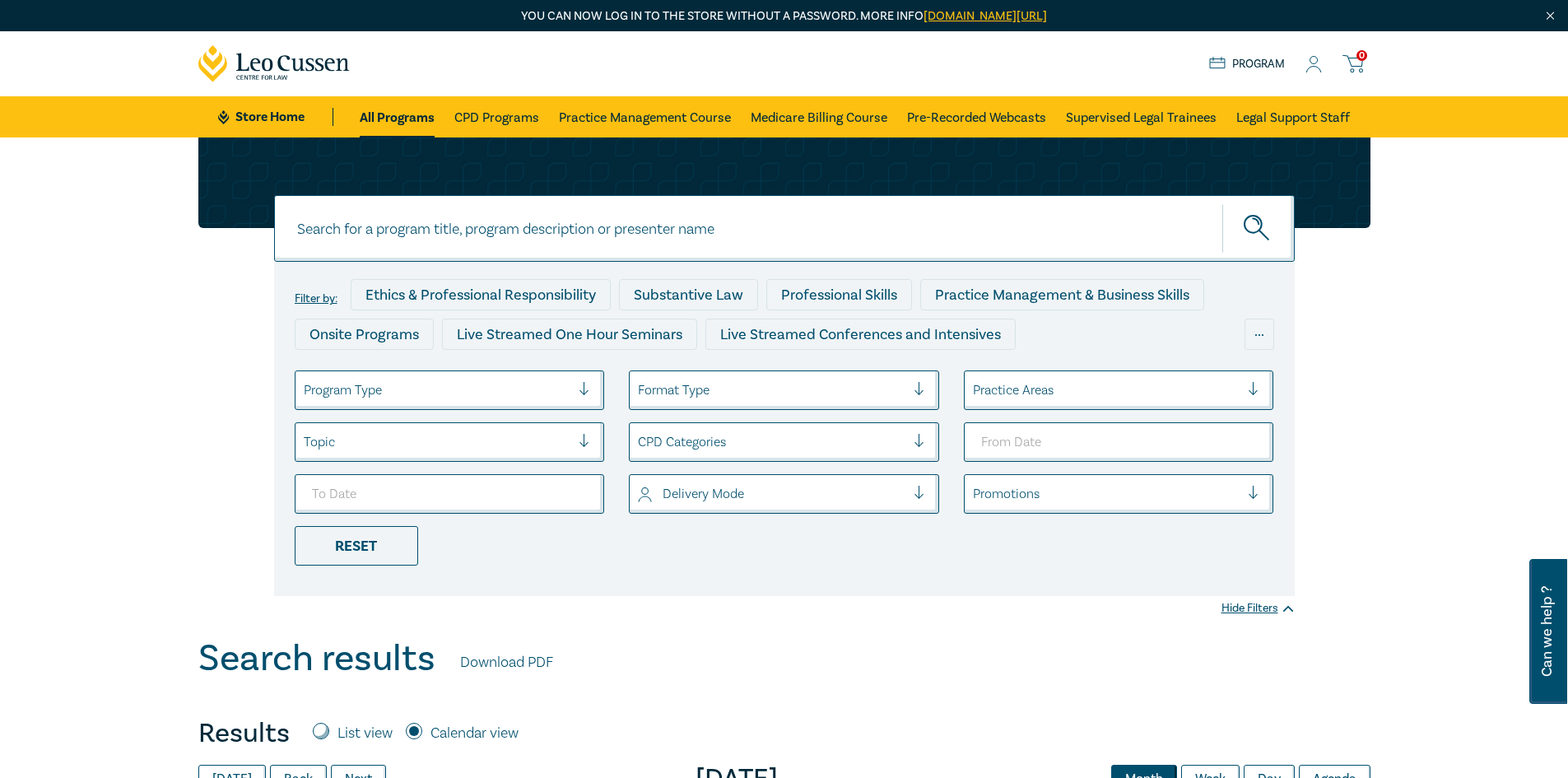
click at [1307, 58] on icon at bounding box center [1313, 64] width 16 height 17
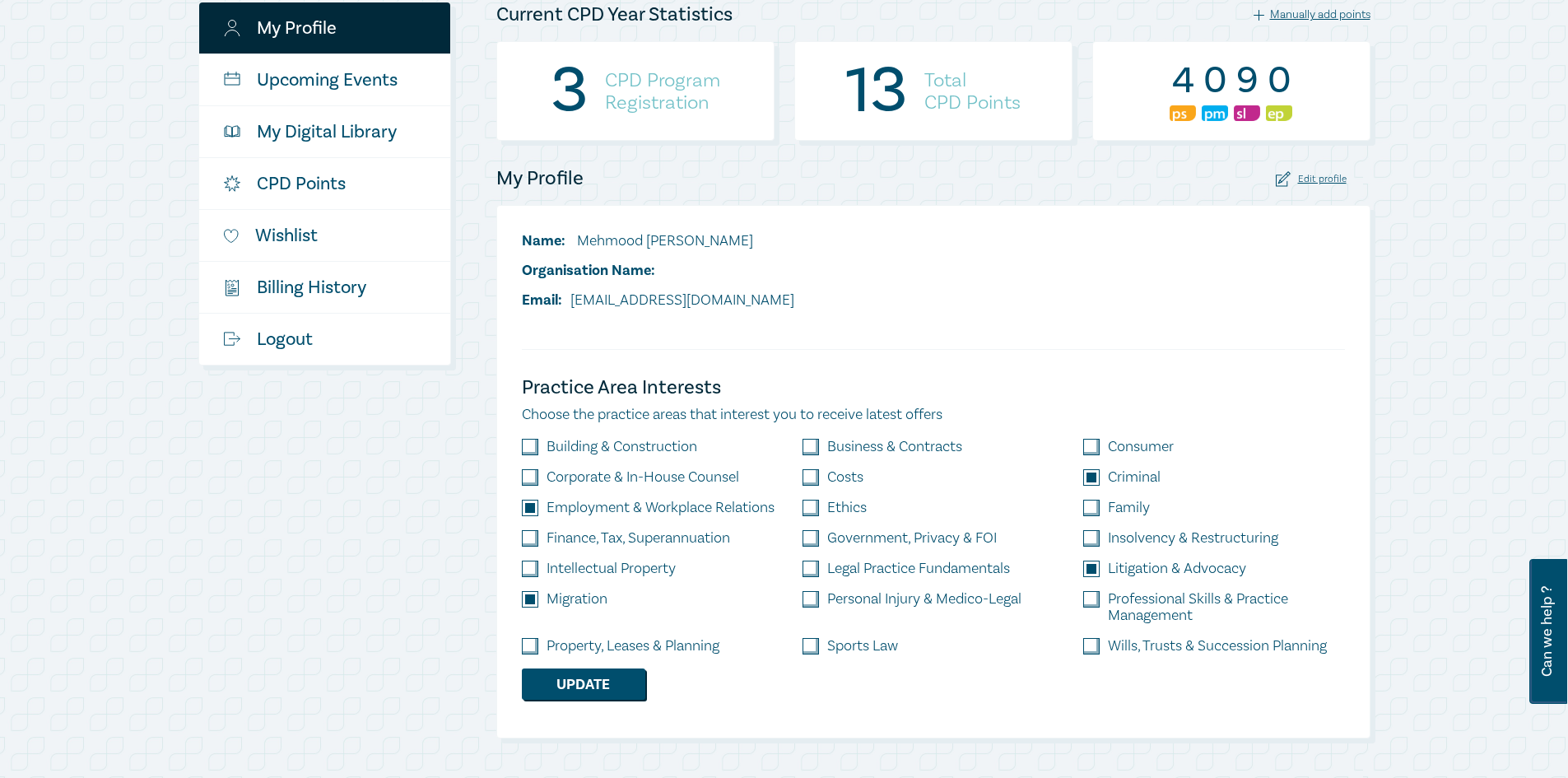
scroll to position [239, 0]
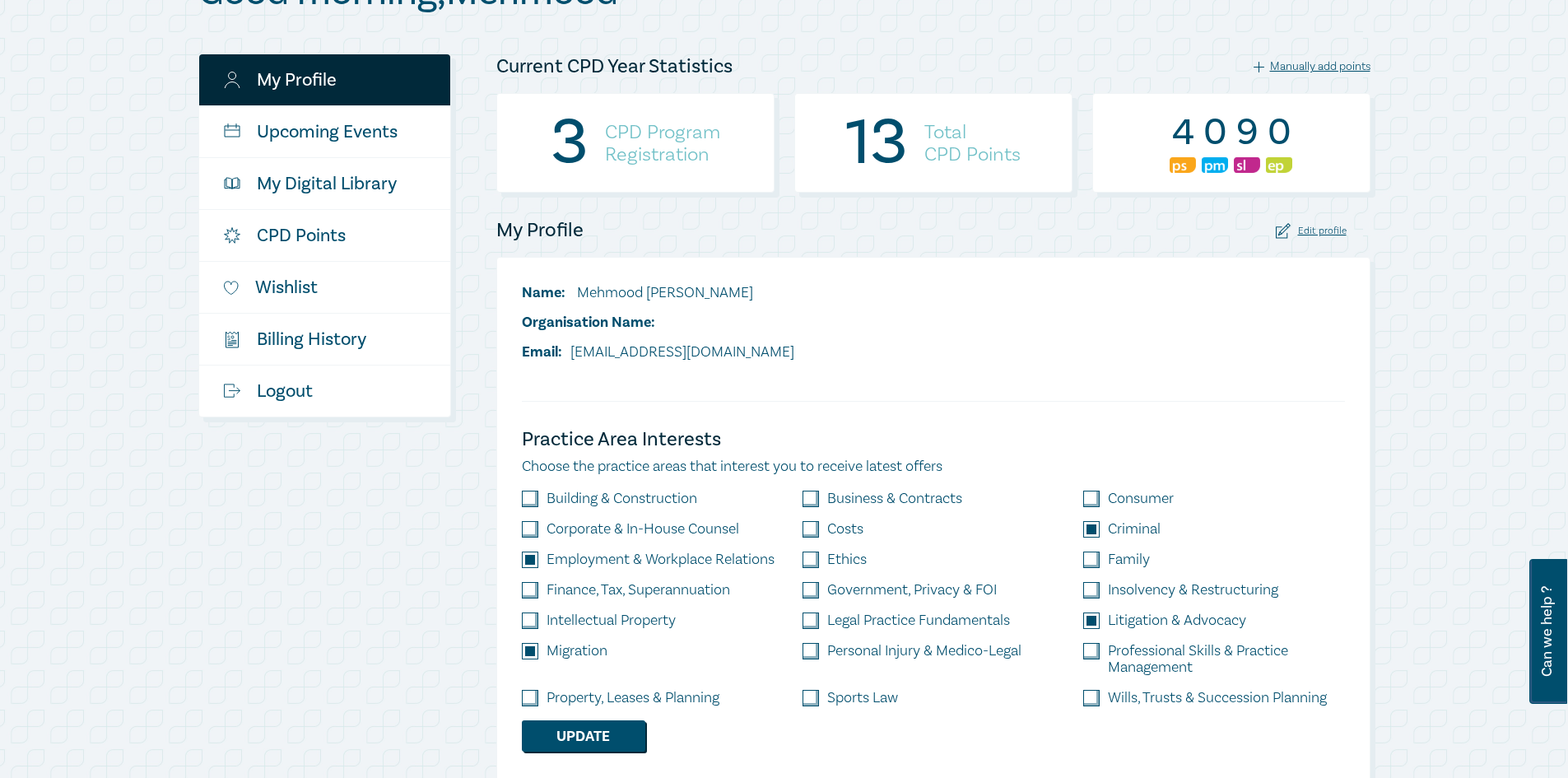
click at [634, 137] on h4 "CPD Program Registration" at bounding box center [663, 143] width 115 height 45
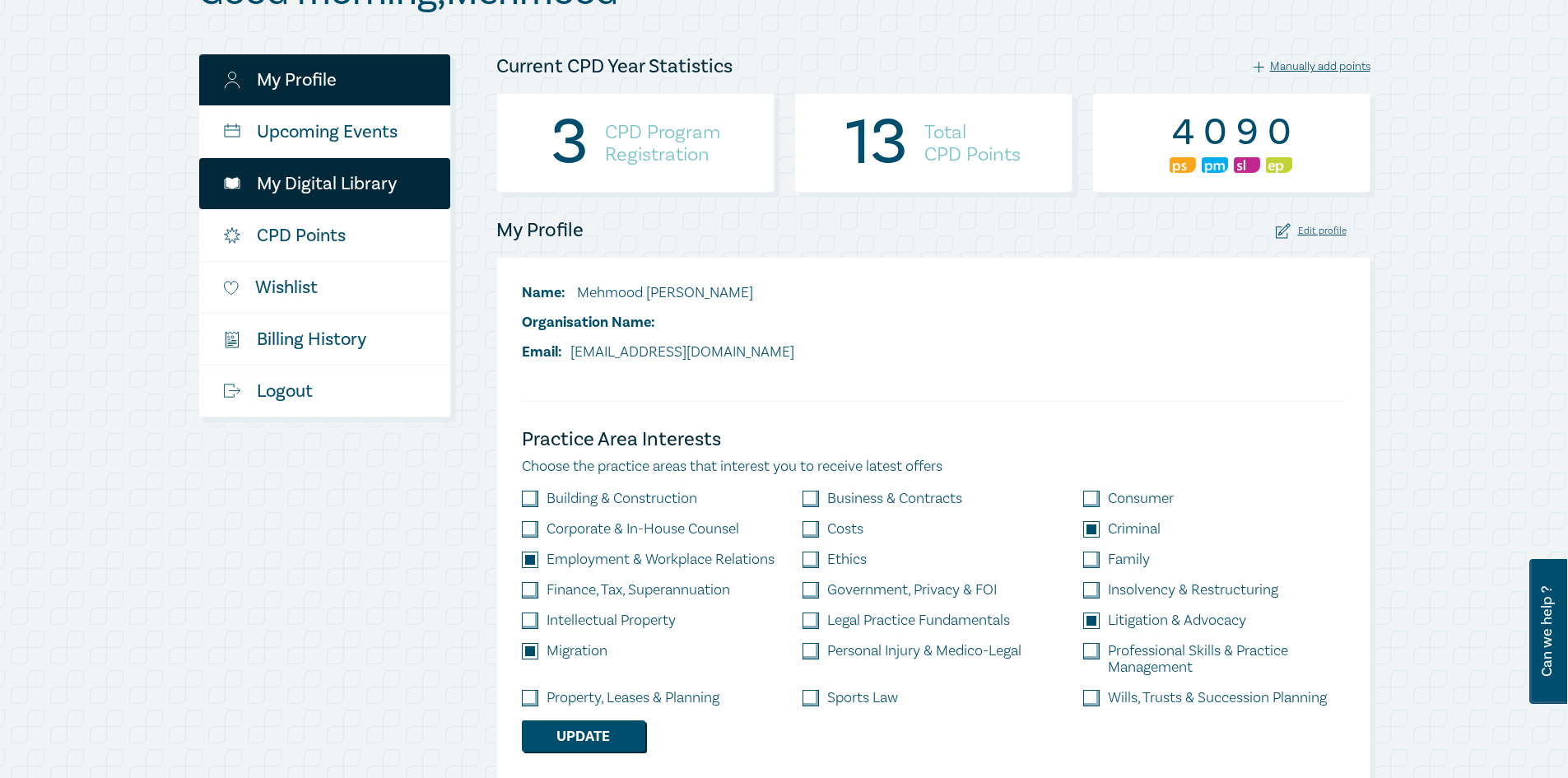
click at [363, 171] on link "My Digital Library" at bounding box center [324, 183] width 251 height 51
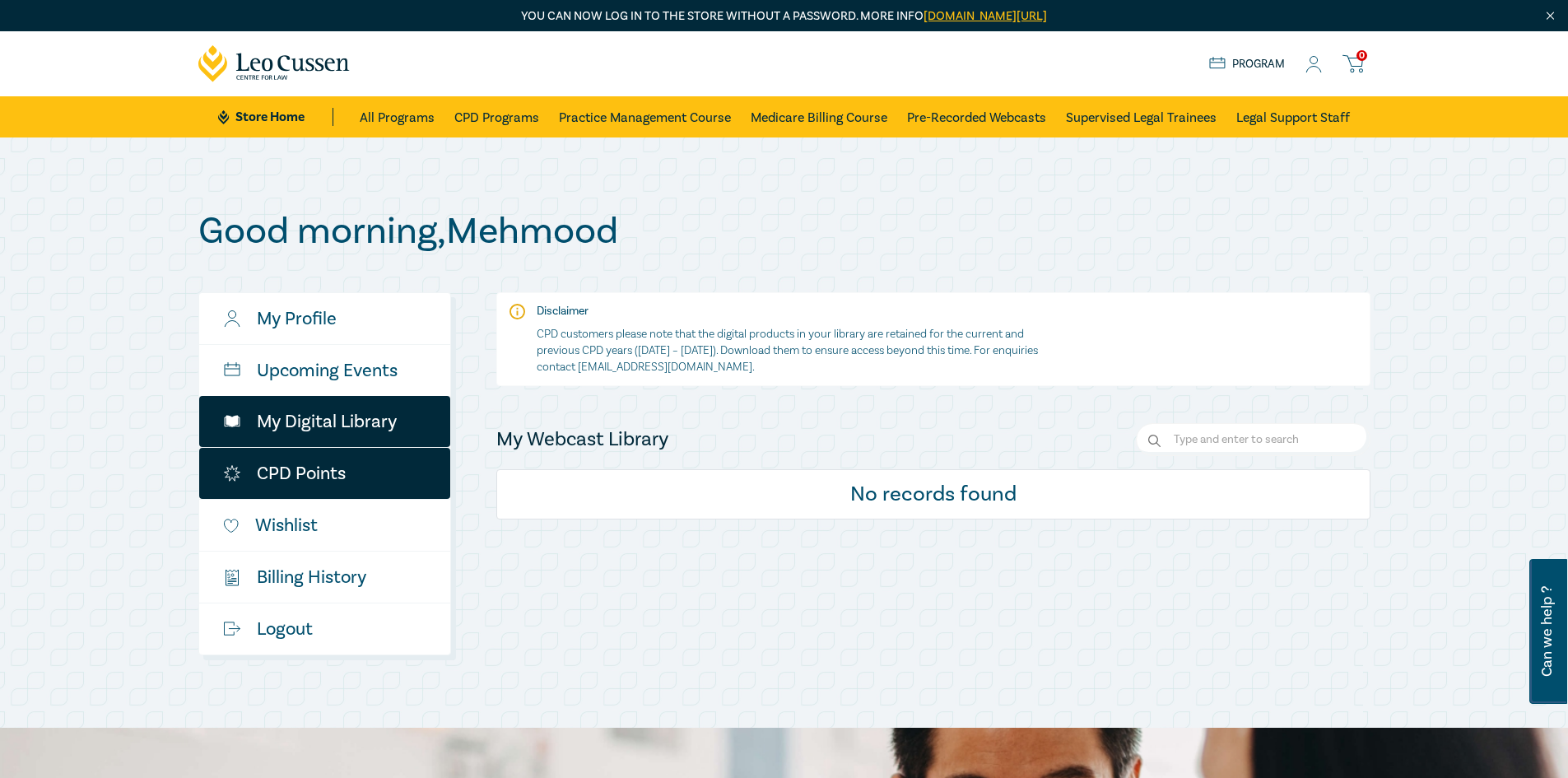
click at [327, 465] on link "CPD Points" at bounding box center [324, 473] width 251 height 51
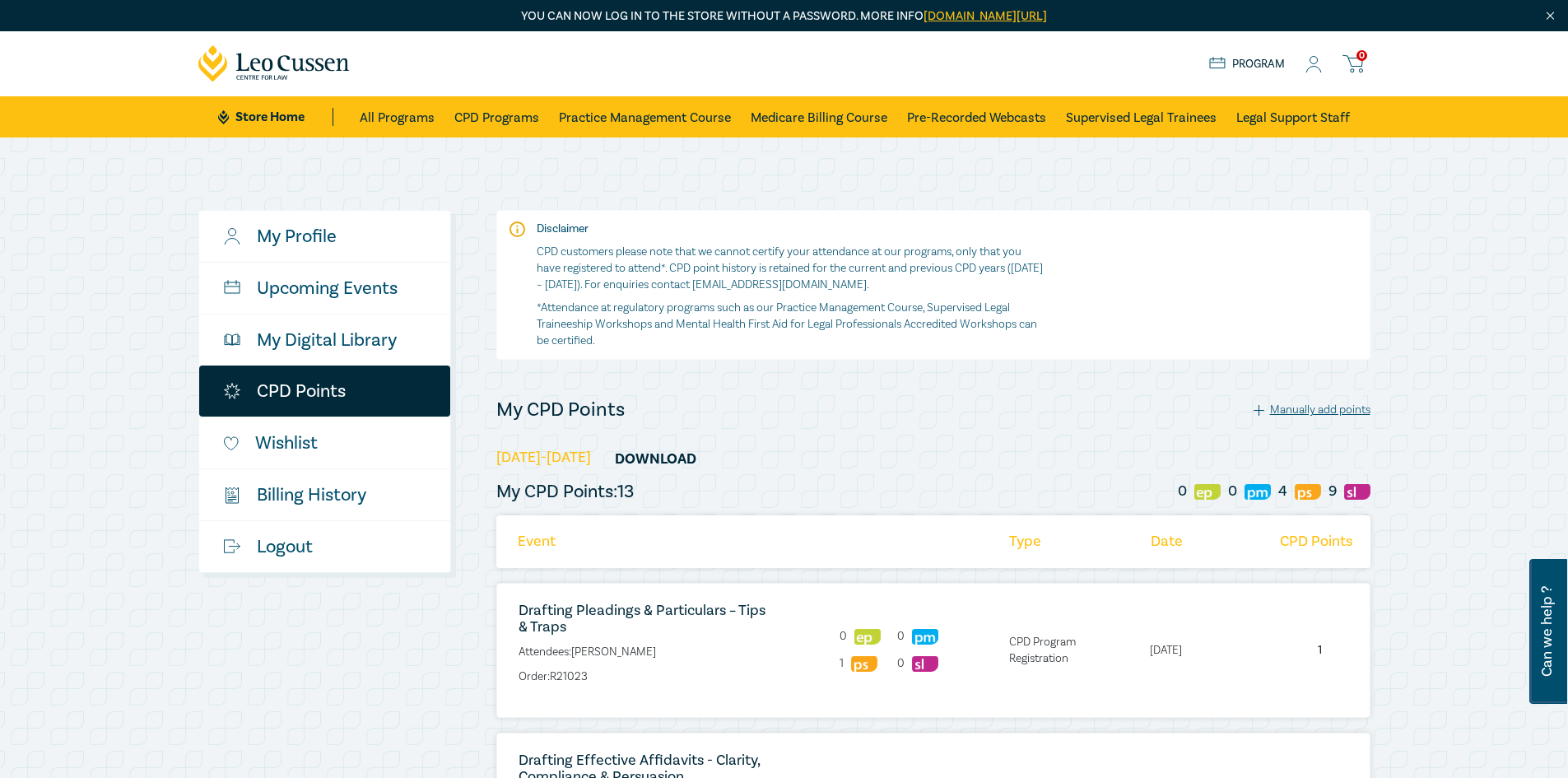
click at [288, 119] on link "Store Home" at bounding box center [275, 117] width 114 height 18
